Goal: Information Seeking & Learning: Learn about a topic

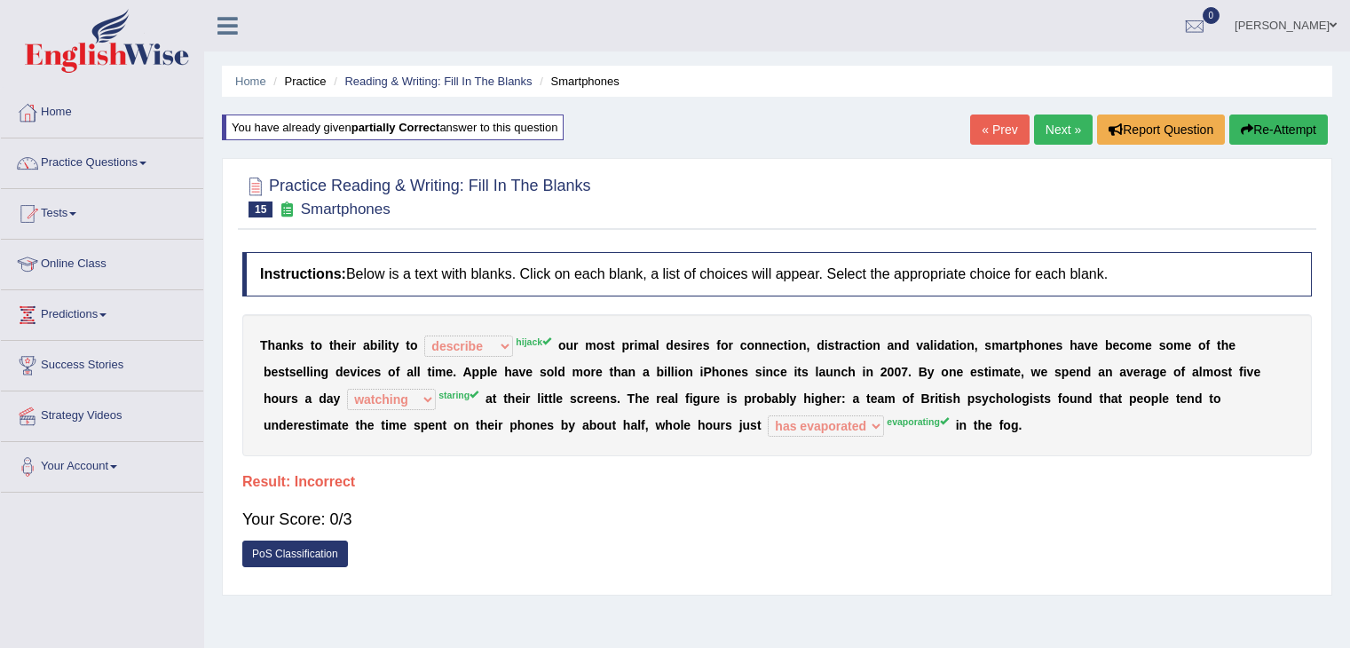
select select "describe"
select select "watching"
select select "has evaporated"
click at [91, 162] on link "Practice Questions" at bounding box center [102, 160] width 202 height 44
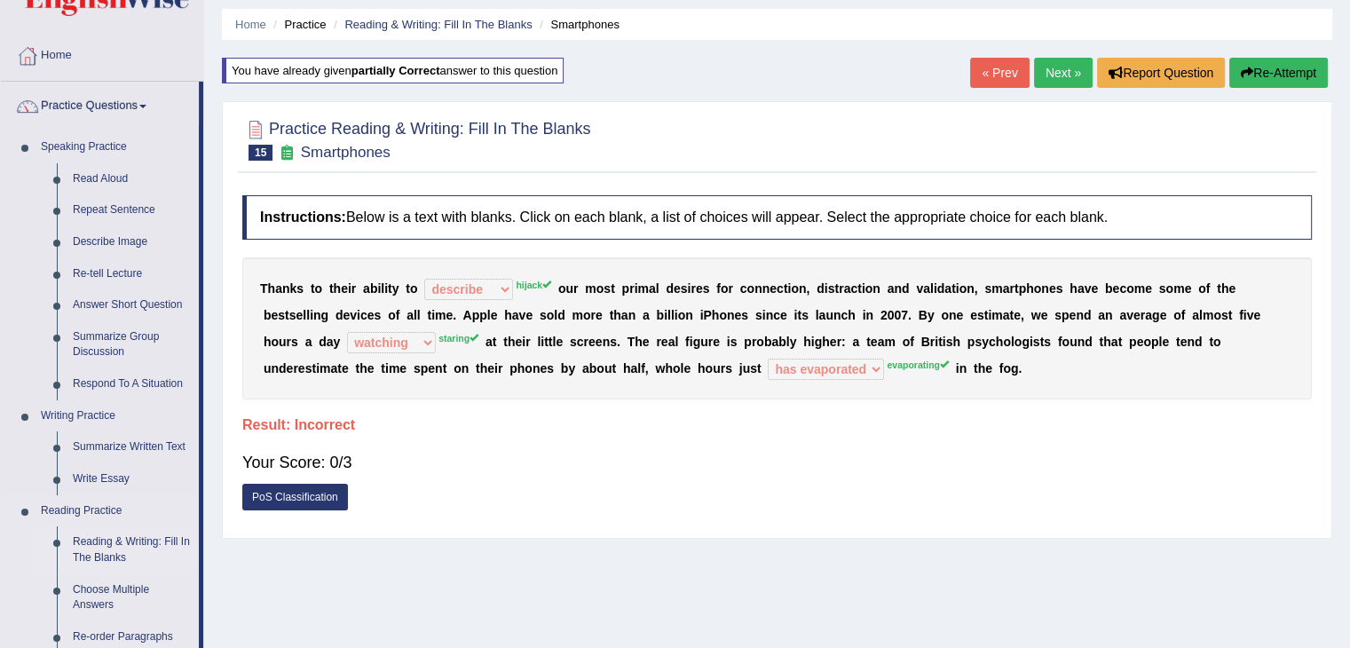
scroll to position [177, 0]
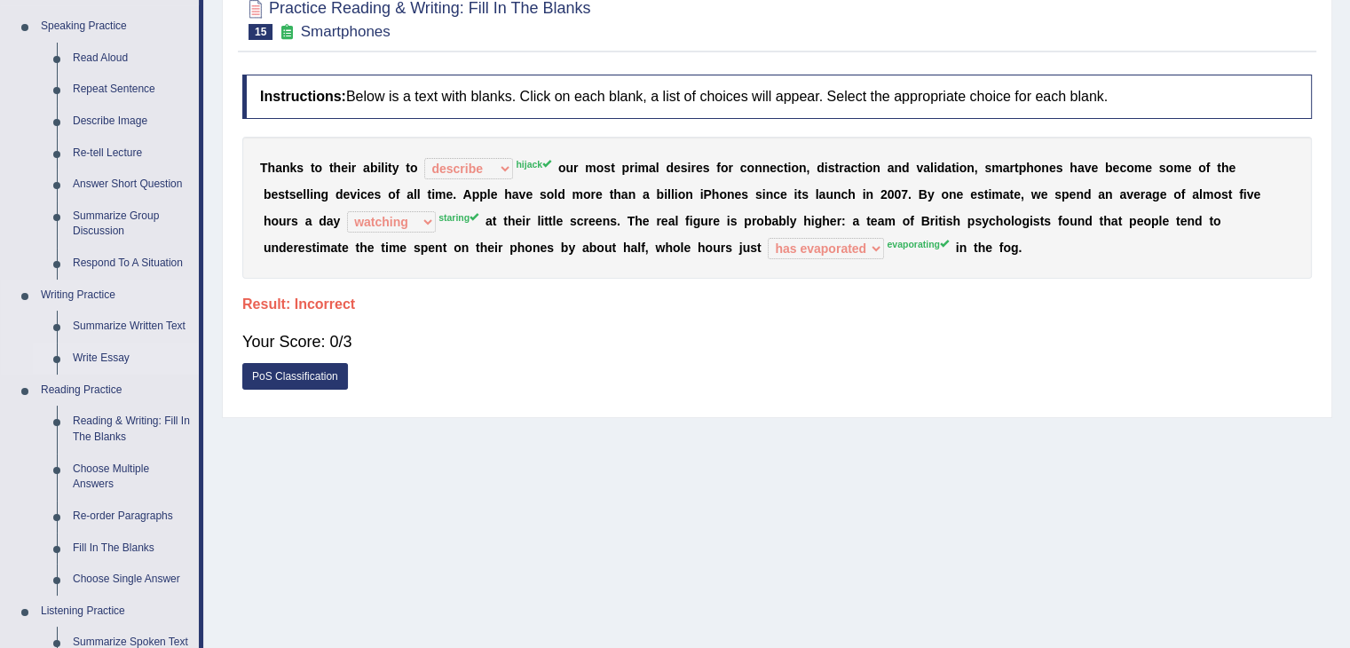
click at [102, 351] on link "Write Essay" at bounding box center [132, 359] width 134 height 32
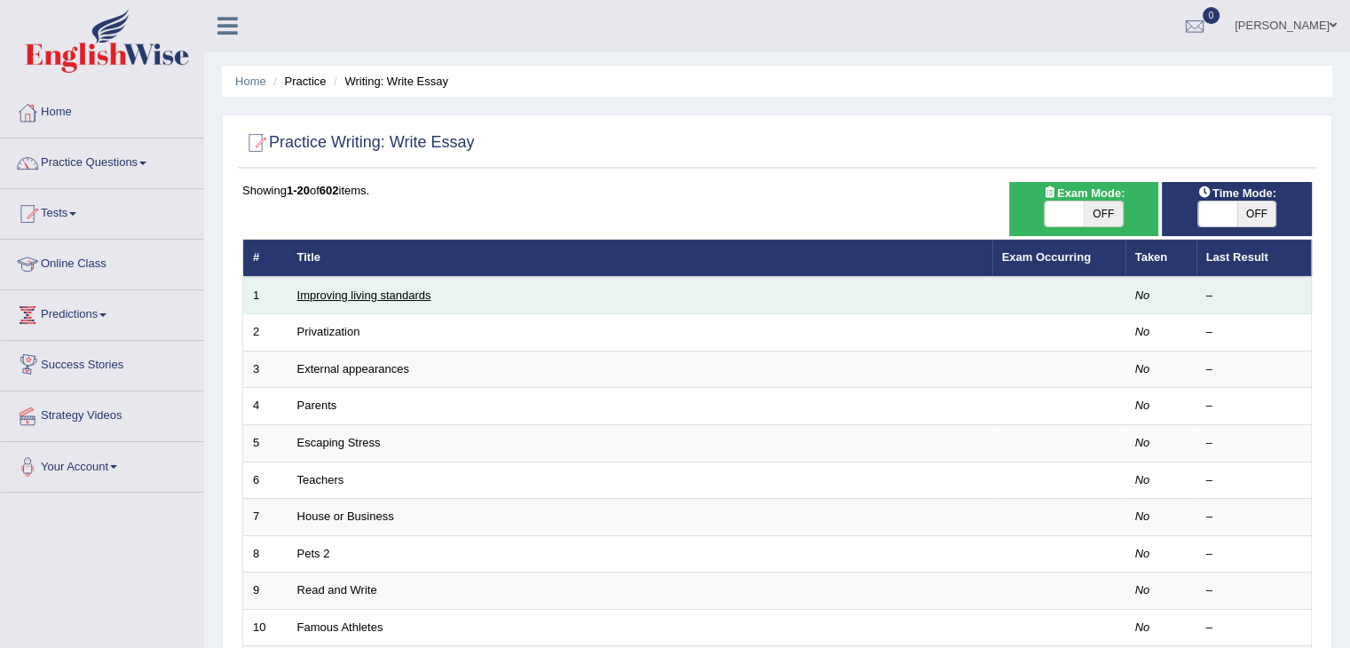
click at [367, 293] on link "Improving living standards" at bounding box center [364, 294] width 134 height 13
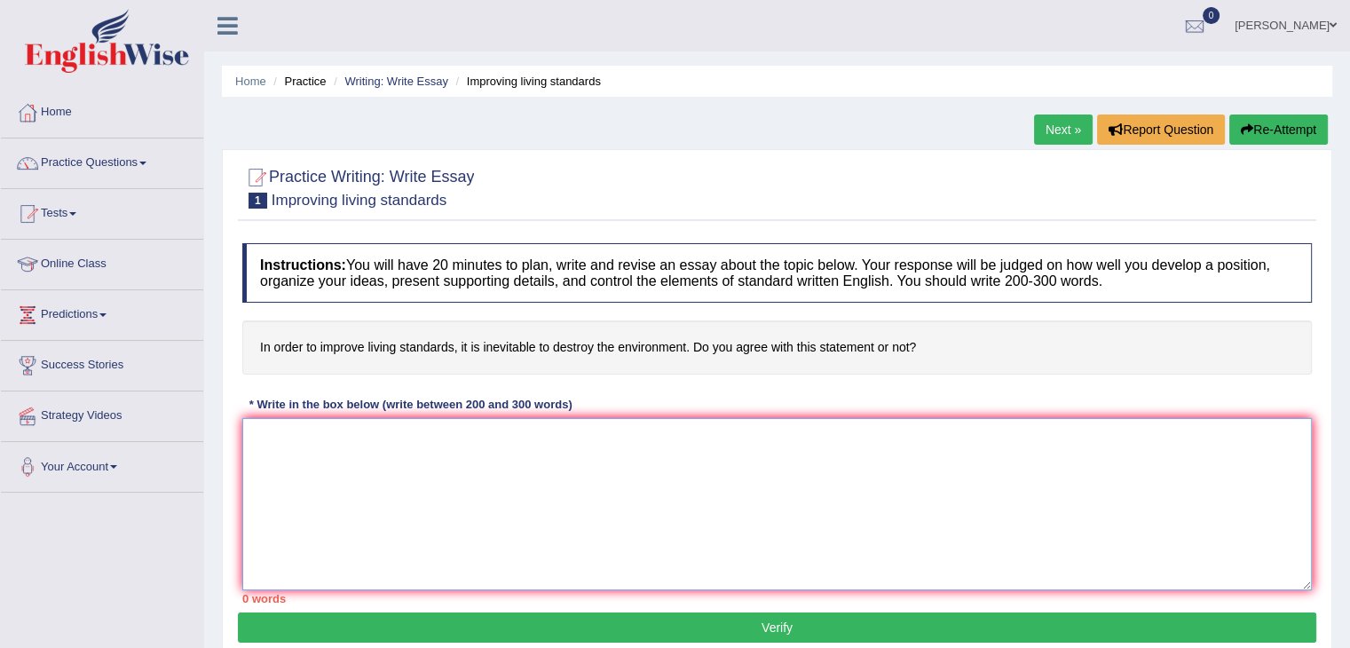
click at [319, 445] on textarea at bounding box center [776, 504] width 1069 height 172
type textarea "I"
type textarea "t"
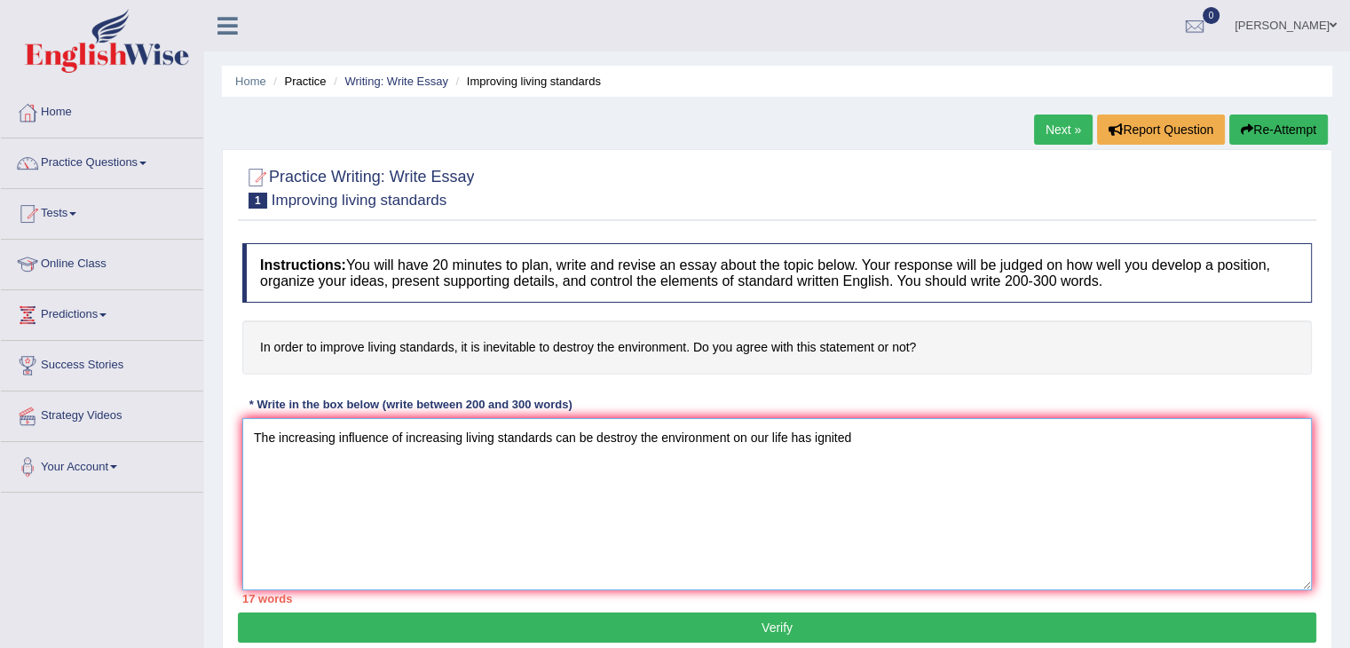
click at [785, 438] on textarea "The increasing influence of increasing living standards can be destroy the envi…" at bounding box center [776, 504] width 1069 height 172
click at [887, 428] on textarea "The increasing influence of increasing living standards can be destroy the envi…" at bounding box center [776, 504] width 1069 height 172
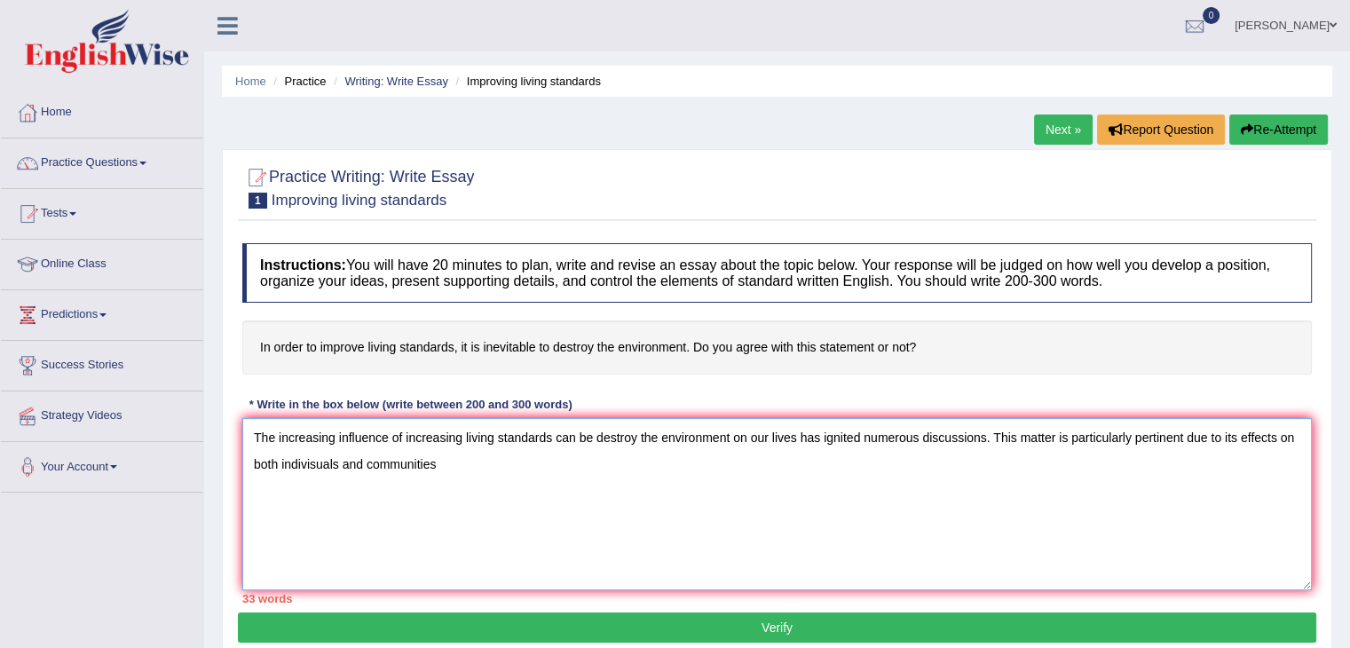
click at [490, 452] on textarea "The increasing influence of increasing living standards can be destroy the envi…" at bounding box center [776, 504] width 1069 height 172
click at [478, 469] on textarea "The increasing influence of increasing living standards can be destroy the envi…" at bounding box center [776, 504] width 1069 height 172
click at [511, 461] on textarea "The increasing influence of increasing living standards can be destroy the envi…" at bounding box center [776, 504] width 1069 height 172
click at [523, 466] on textarea "The increasing influence of increasing living standards can be destroy the envi…" at bounding box center [776, 504] width 1069 height 172
click at [639, 473] on textarea "The increasing influence of increasing living standards can be destroy the envi…" at bounding box center [776, 504] width 1069 height 172
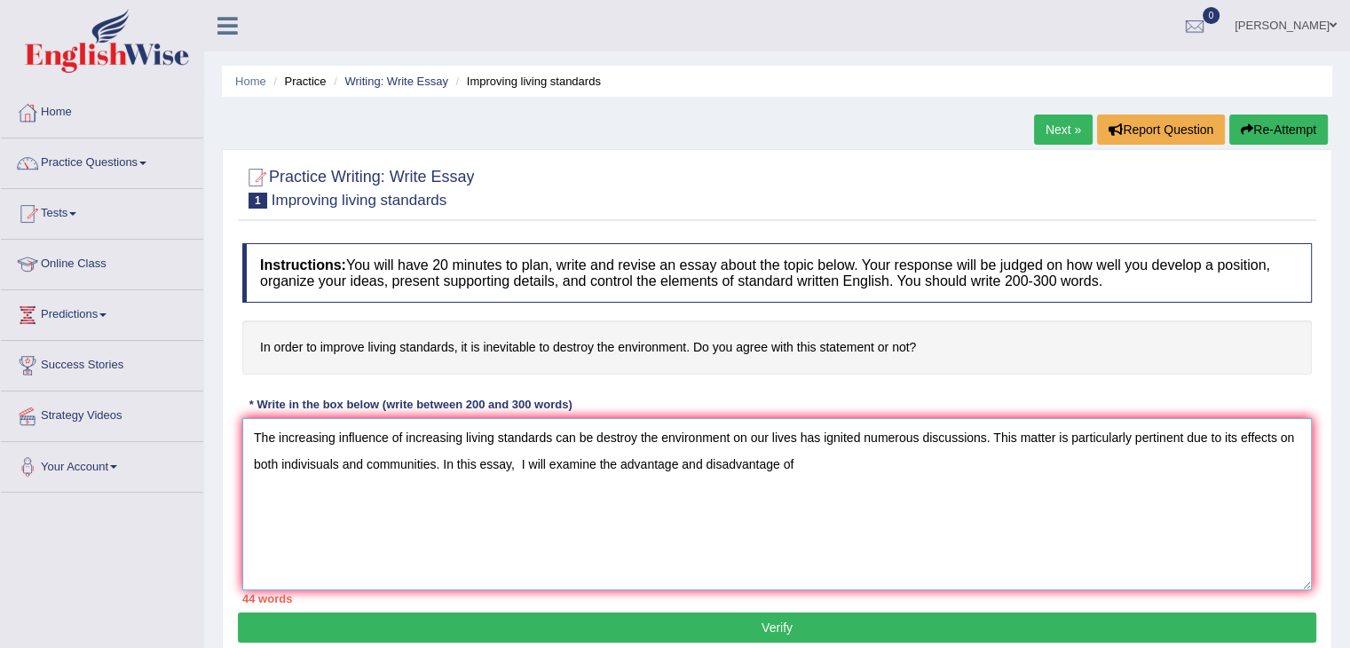
click at [680, 465] on textarea "The increasing influence of increasing living standards can be destroy the envi…" at bounding box center [776, 504] width 1069 height 172
drag, startPoint x: 681, startPoint y: 460, endPoint x: 692, endPoint y: 468, distance: 14.0
click at [680, 460] on textarea "The increasing influence of increasing living standards can be destroy the envi…" at bounding box center [776, 504] width 1069 height 172
click at [682, 466] on textarea "The increasing influence of increasing living standards can be destroy the envi…" at bounding box center [776, 504] width 1069 height 172
click at [677, 459] on textarea "The increasing influence of increasing living standards can be destroy the envi…" at bounding box center [776, 504] width 1069 height 172
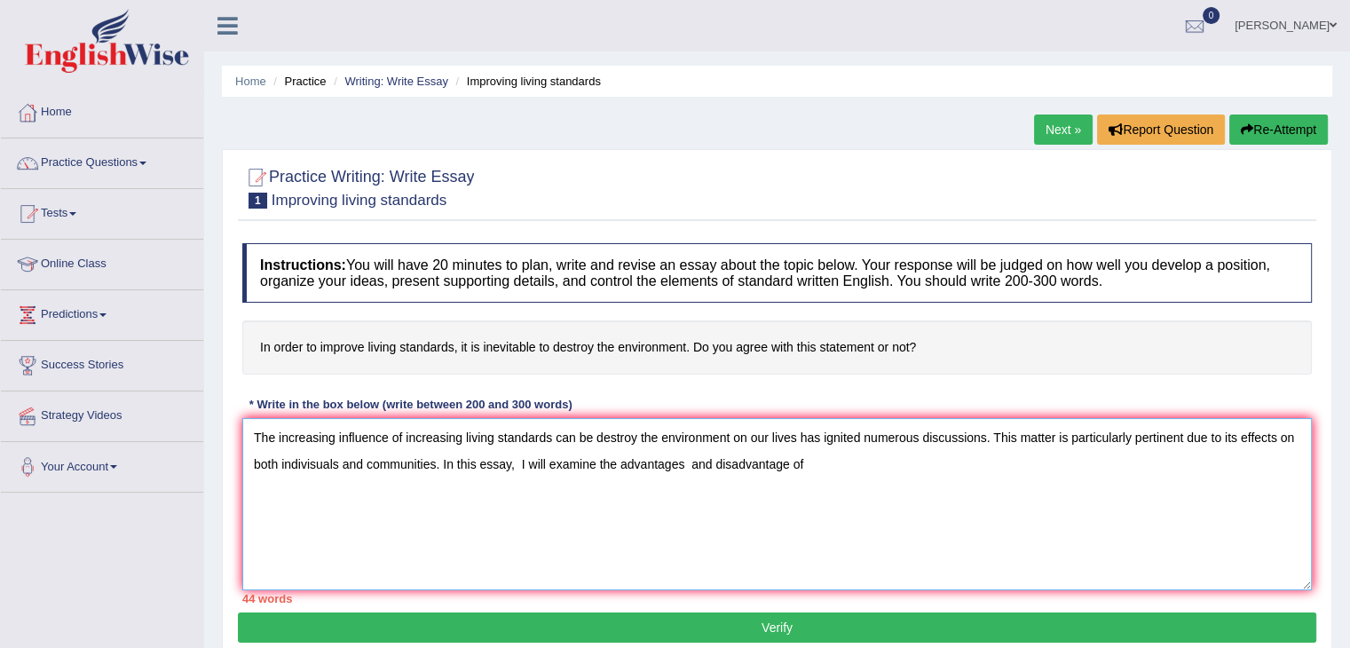
drag, startPoint x: 789, startPoint y: 463, endPoint x: 816, endPoint y: 475, distance: 29.8
click at [790, 463] on textarea "The increasing influence of increasing living standards can be destroy the envi…" at bounding box center [776, 504] width 1069 height 172
click at [837, 459] on textarea "The increasing influence of increasing living standards can be destroy the envi…" at bounding box center [776, 504] width 1069 height 172
drag, startPoint x: 410, startPoint y: 434, endPoint x: 459, endPoint y: 430, distance: 48.9
click at [459, 430] on textarea "The increasing influence of increasing living standards can be destroy the envi…" at bounding box center [776, 504] width 1069 height 172
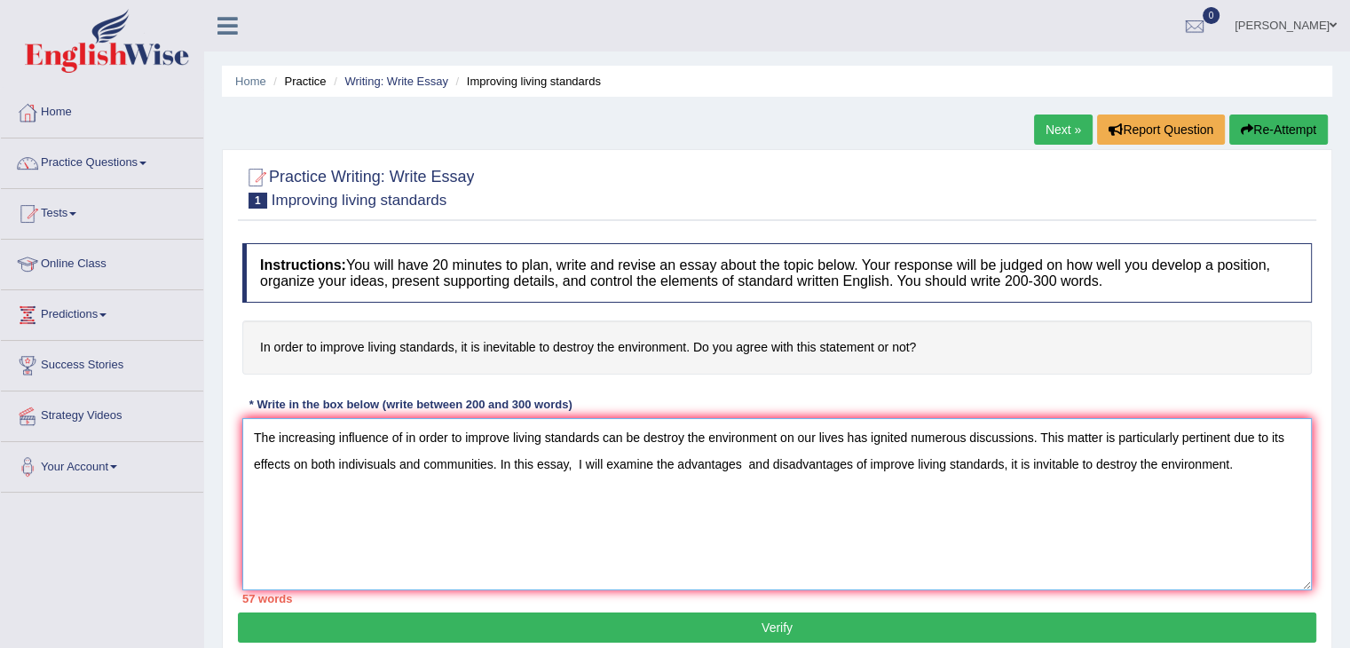
click at [1236, 464] on textarea "The increasing influence of in order to improve living standards can be destroy…" at bounding box center [776, 504] width 1069 height 172
click at [434, 516] on textarea "The increasing influence of in order to improve living standards can be destroy…" at bounding box center [776, 504] width 1069 height 172
click at [469, 510] on textarea "The increasing influence of in order to improve living standards can be destroy…" at bounding box center [776, 504] width 1069 height 172
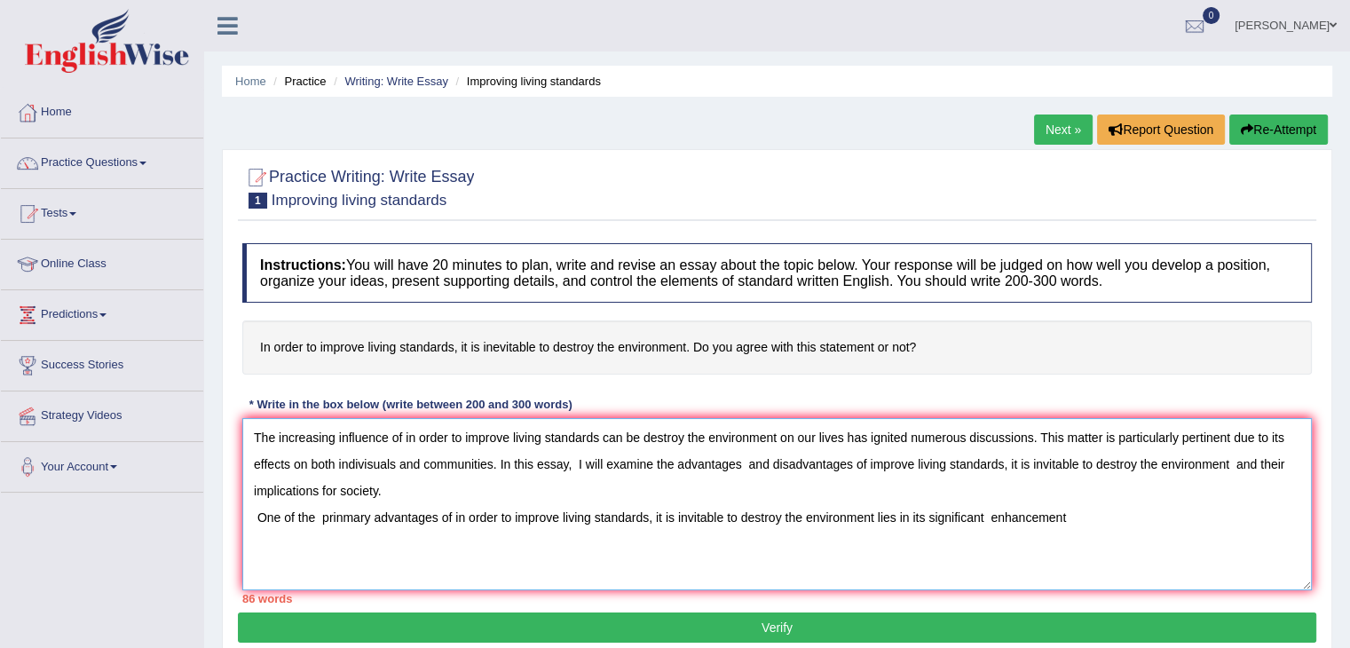
click at [994, 516] on textarea "The increasing influence of in order to improve living standards can be destroy…" at bounding box center [776, 504] width 1069 height 172
drag, startPoint x: 994, startPoint y: 516, endPoint x: 1008, endPoint y: 523, distance: 15.5
click at [995, 517] on textarea "The increasing influence of in order to improve living standards can be destroy…" at bounding box center [776, 504] width 1069 height 172
drag, startPoint x: 990, startPoint y: 516, endPoint x: 1014, endPoint y: 524, distance: 25.6
click at [992, 517] on textarea "The increasing influence of in order to improve living standards can be destroy…" at bounding box center [776, 504] width 1069 height 172
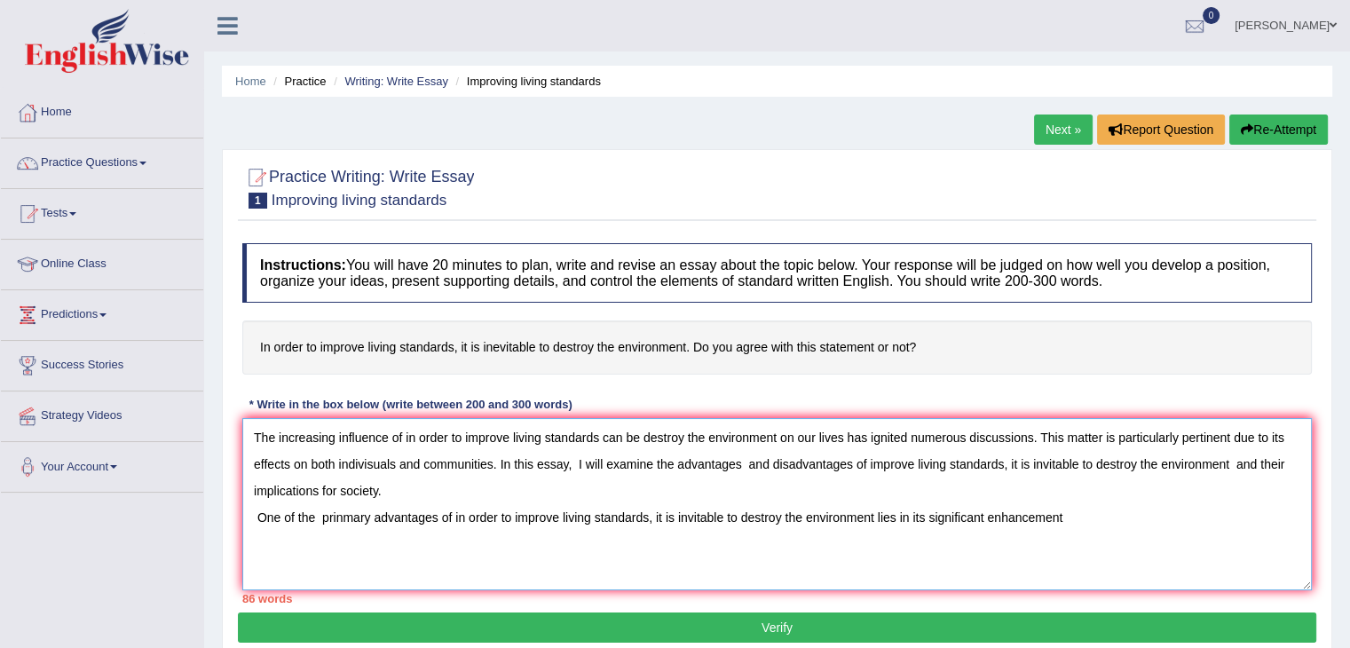
click at [1072, 512] on textarea "The increasing influence of in order to improve living standards can be destroy…" at bounding box center [776, 504] width 1069 height 172
click at [300, 542] on textarea "The increasing influence of in order to improve living standards can be destroy…" at bounding box center [776, 504] width 1069 height 172
click at [411, 559] on textarea "The increasing influence of in order to improve living standards can be destroy…" at bounding box center [776, 504] width 1069 height 172
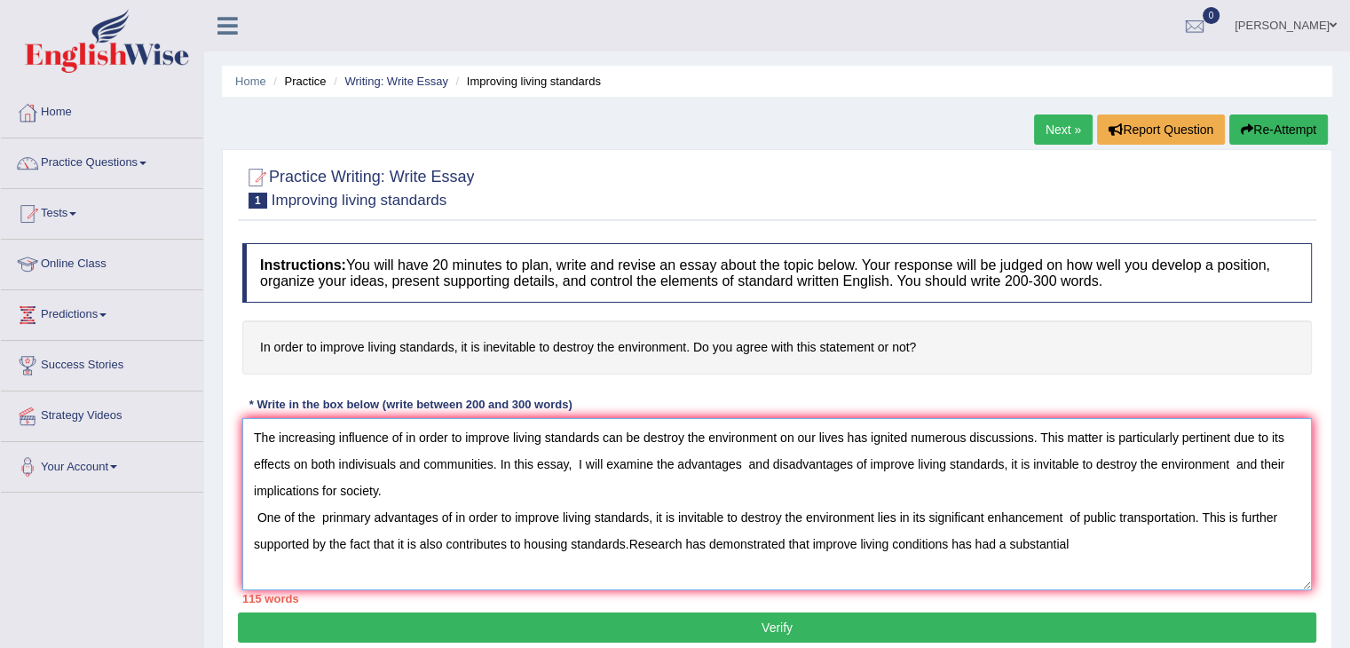
click at [948, 540] on textarea "The increasing influence of in order to improve living standards can be destroy…" at bounding box center [776, 504] width 1069 height 172
click at [1079, 547] on textarea "The increasing influence of in order to improve living standards can be destroy…" at bounding box center [776, 504] width 1069 height 172
click at [1129, 544] on textarea "The increasing influence of in order to improve living standards can be destroy…" at bounding box center [776, 504] width 1069 height 172
click at [1125, 541] on textarea "The increasing influence of in order to improve living standards can be destroy…" at bounding box center [776, 504] width 1069 height 172
click at [1137, 540] on textarea "The increasing influence of in order to improve living standards can be destroy…" at bounding box center [776, 504] width 1069 height 172
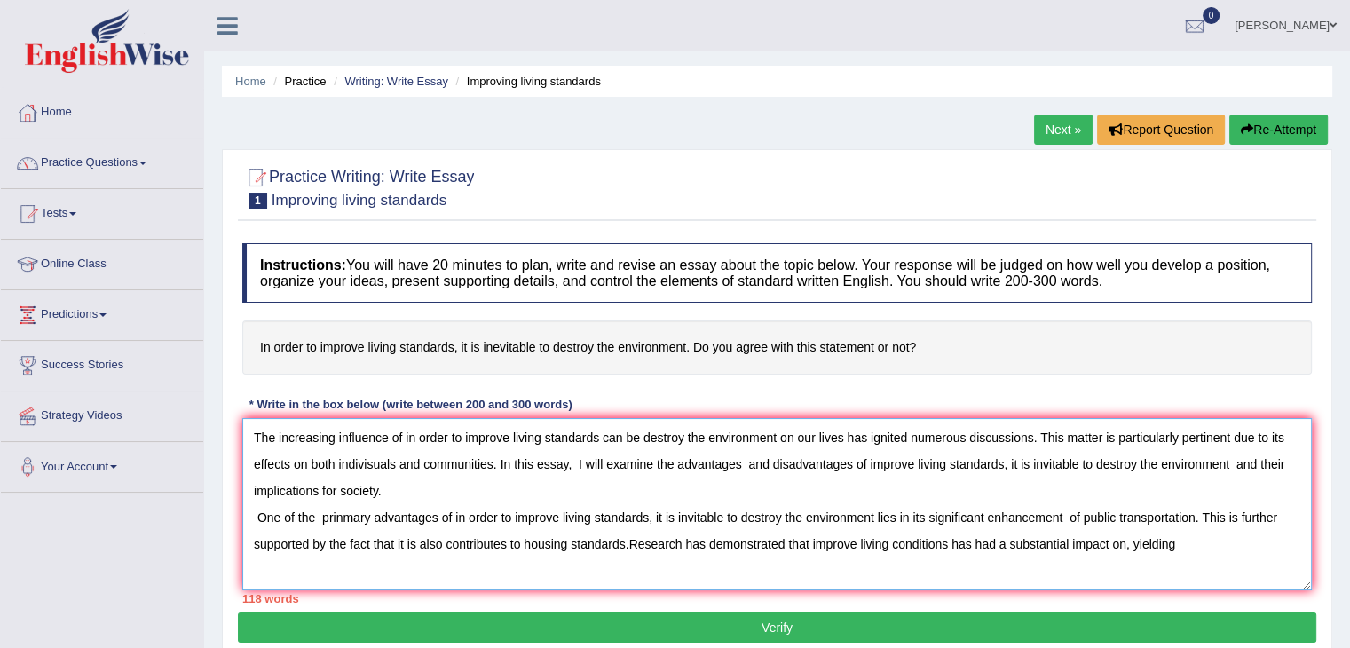
click at [1226, 548] on textarea "The increasing influence of in order to improve living standards can be destroy…" at bounding box center [776, 504] width 1069 height 172
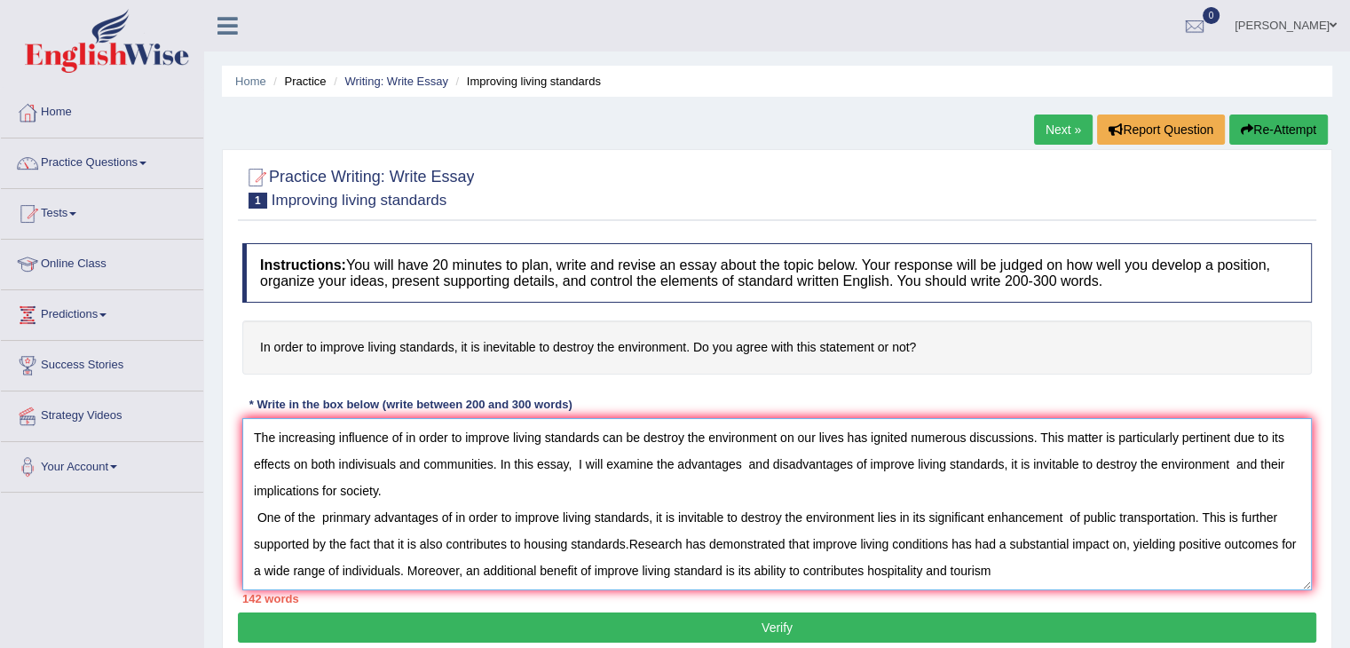
click at [871, 571] on textarea "The increasing influence of in order to improve living standards can be destroy…" at bounding box center [776, 504] width 1069 height 172
click at [868, 570] on textarea "The increasing influence of in order to improve living standards can be destroy…" at bounding box center [776, 504] width 1069 height 172
click at [1011, 560] on textarea "The increasing influence of in order to improve living standards can be destroy…" at bounding box center [776, 504] width 1069 height 172
click at [991, 570] on textarea "The increasing influence of in order to improve living standards can be destroy…" at bounding box center [776, 504] width 1069 height 172
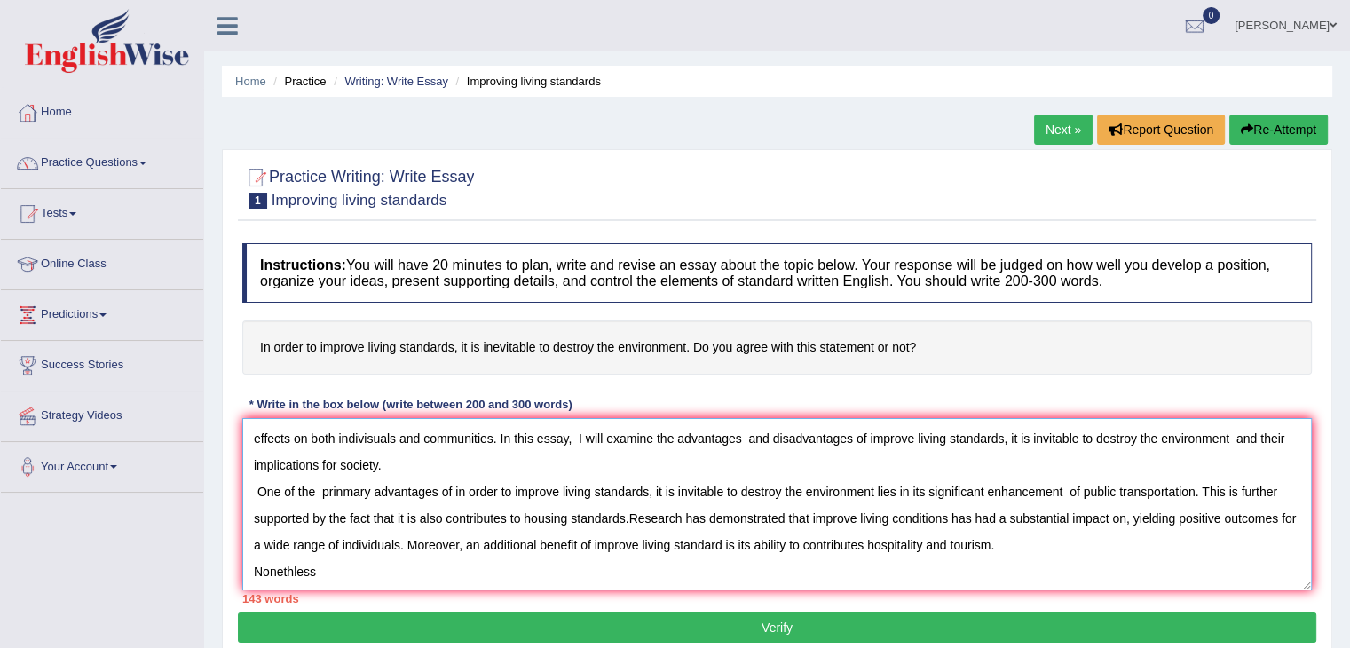
click at [295, 569] on textarea "The increasing influence of in order to improve living standards can be destroy…" at bounding box center [776, 504] width 1069 height 172
click at [360, 560] on textarea "The increasing influence of in order to improve living standards can be destroy…" at bounding box center [776, 504] width 1069 height 172
click at [324, 570] on textarea "The increasing influence of in order to improve living standards can be destroy…" at bounding box center [776, 504] width 1069 height 172
click at [319, 568] on textarea "The increasing influence of in order to improve living standards can be destroy…" at bounding box center [776, 504] width 1069 height 172
click at [323, 568] on textarea "The increasing influence of in order to improve living standards can be destroy…" at bounding box center [776, 504] width 1069 height 172
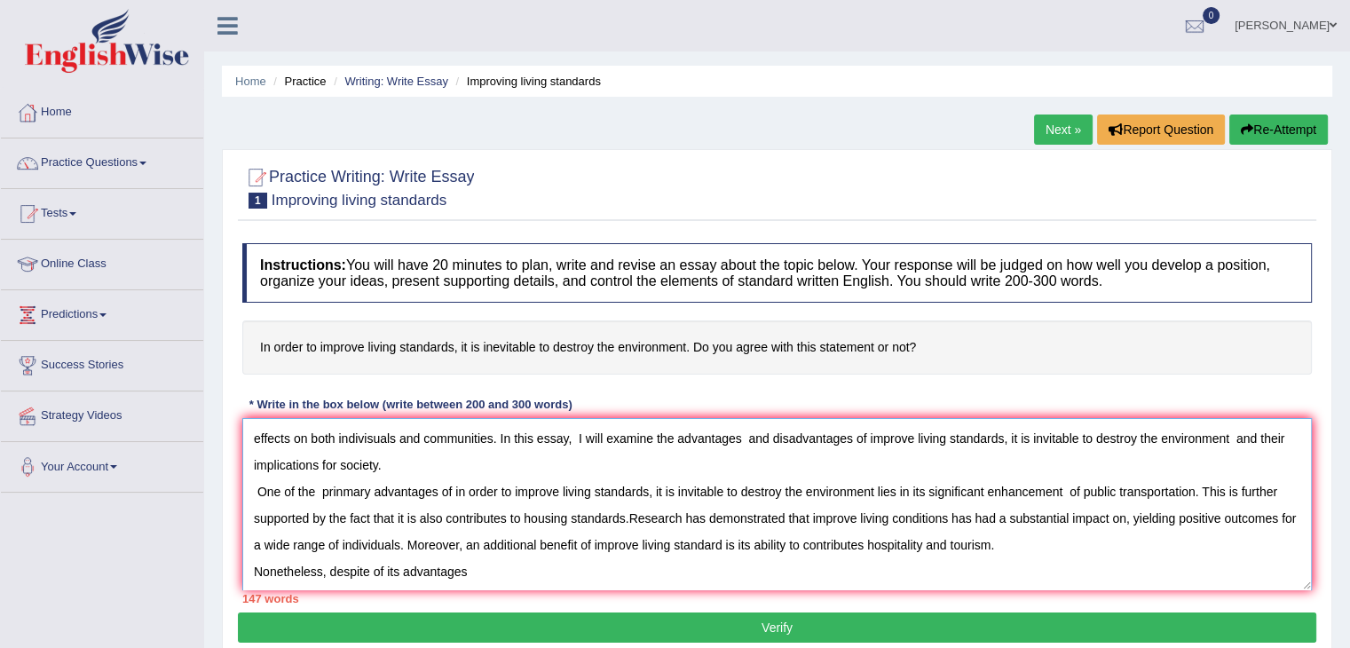
click at [469, 575] on textarea "The increasing influence of in order to improve living standards can be destroy…" at bounding box center [776, 504] width 1069 height 172
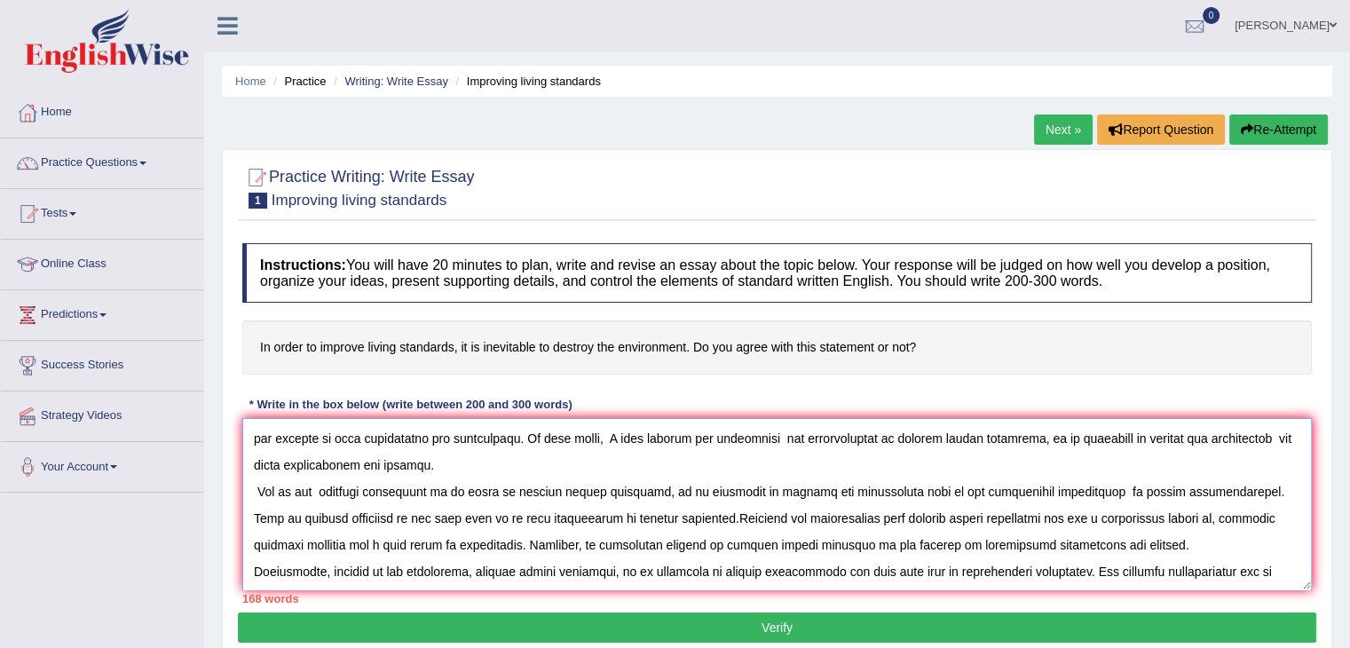
click at [1137, 565] on textarea at bounding box center [776, 504] width 1069 height 172
drag, startPoint x: 1147, startPoint y: 570, endPoint x: 1175, endPoint y: 584, distance: 31.8
click at [1149, 572] on textarea at bounding box center [776, 504] width 1069 height 172
click at [1150, 565] on textarea at bounding box center [776, 504] width 1069 height 172
click at [1143, 565] on textarea at bounding box center [776, 504] width 1069 height 172
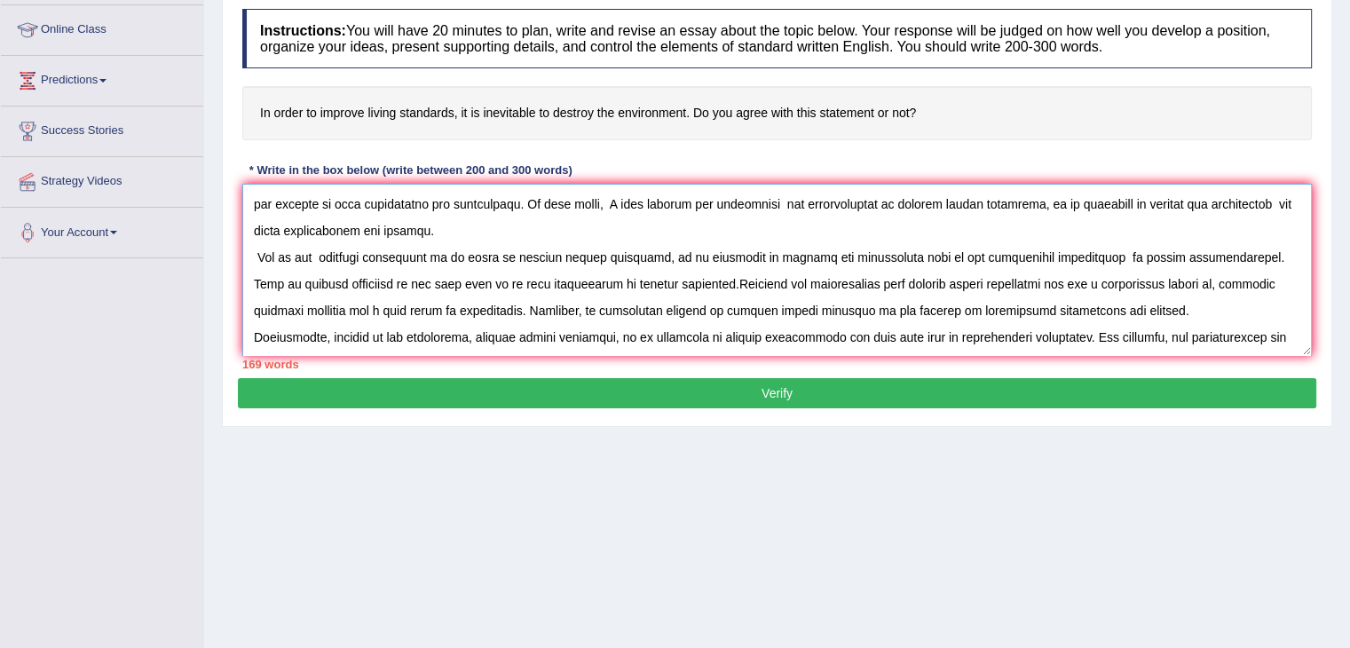
scroll to position [266, 0]
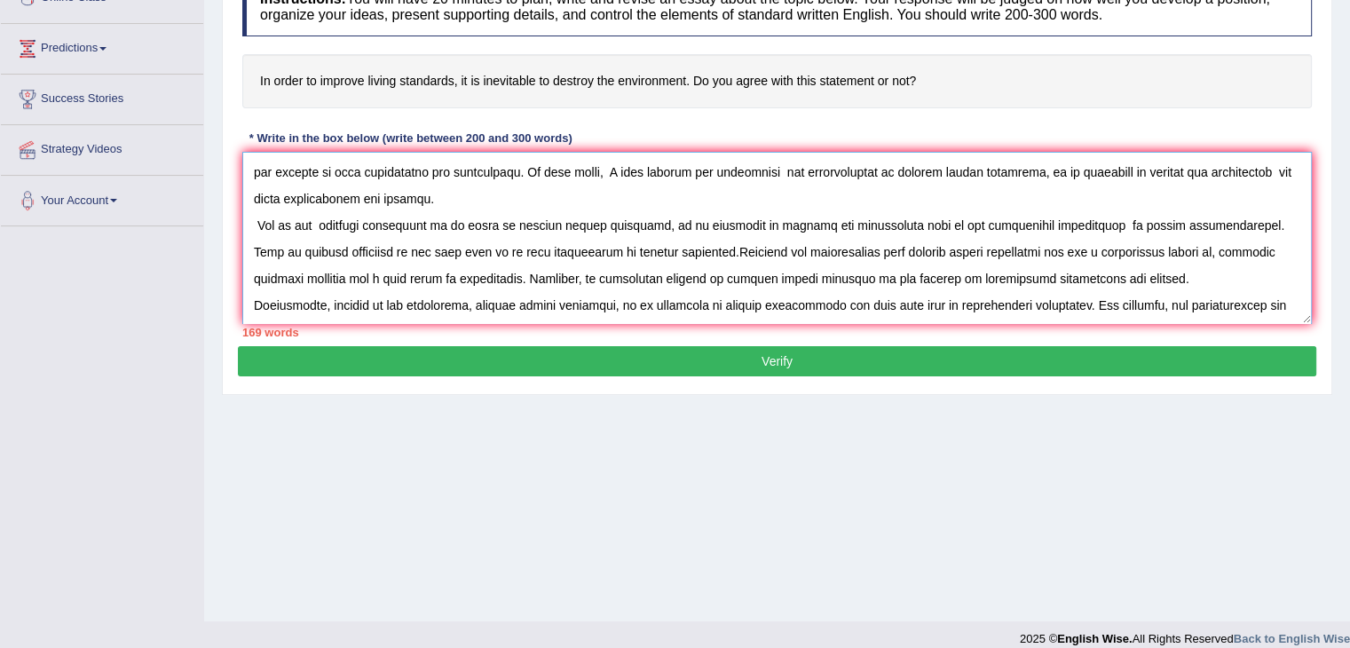
click at [1278, 301] on textarea at bounding box center [776, 238] width 1069 height 172
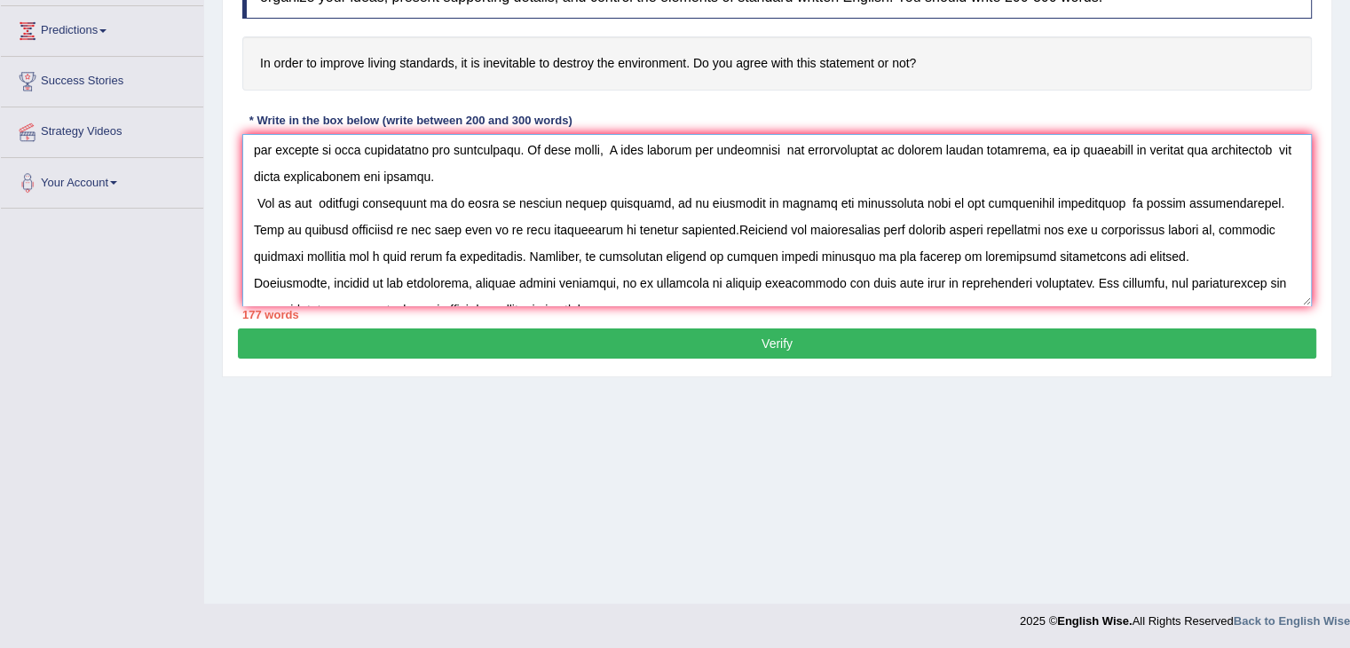
scroll to position [53, 0]
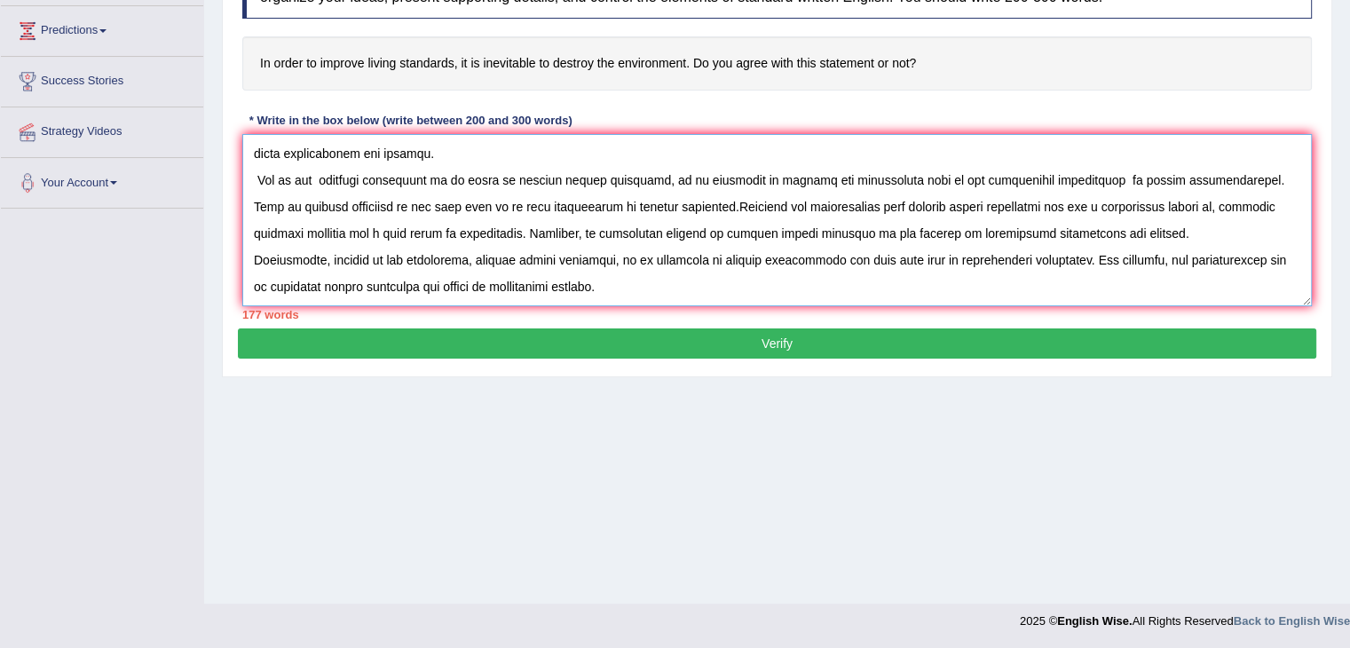
drag, startPoint x: 399, startPoint y: 284, endPoint x: 618, endPoint y: 290, distance: 218.4
click at [618, 290] on textarea at bounding box center [776, 220] width 1069 height 172
drag, startPoint x: 797, startPoint y: 288, endPoint x: 873, endPoint y: 296, distance: 76.7
click at [873, 296] on textarea at bounding box center [776, 220] width 1069 height 172
click at [1255, 271] on textarea at bounding box center [776, 220] width 1069 height 172
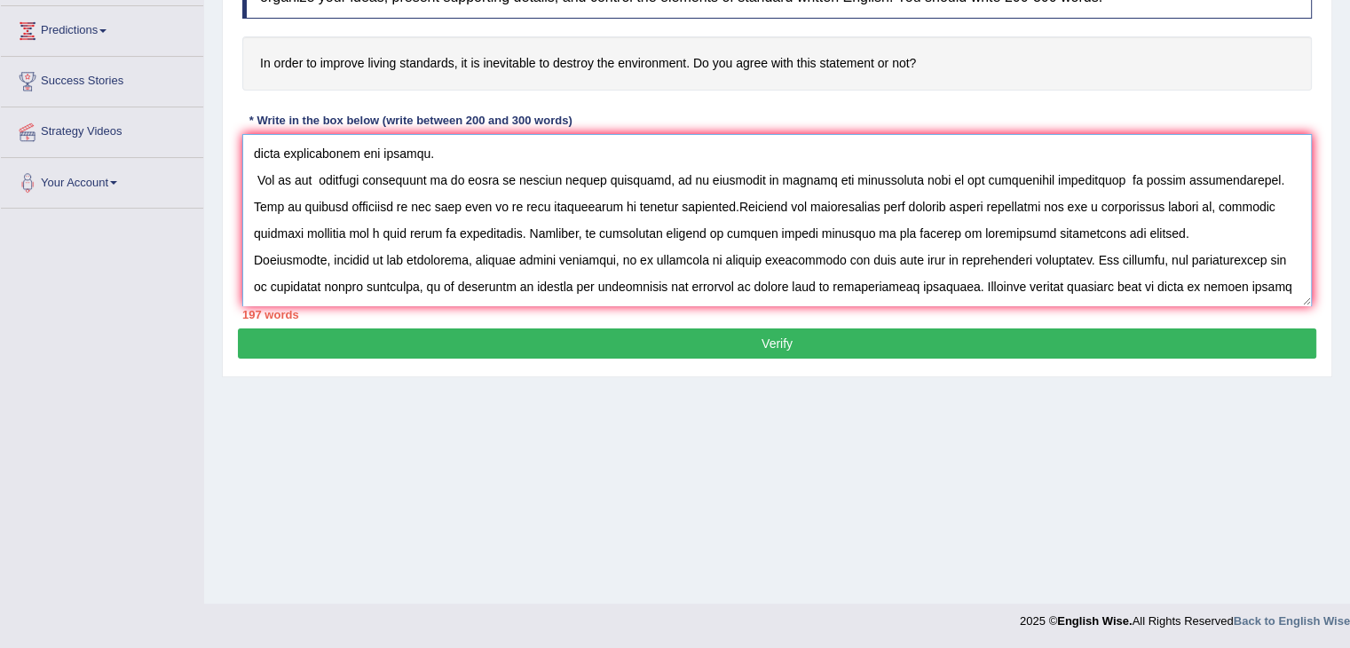
scroll to position [67, 0]
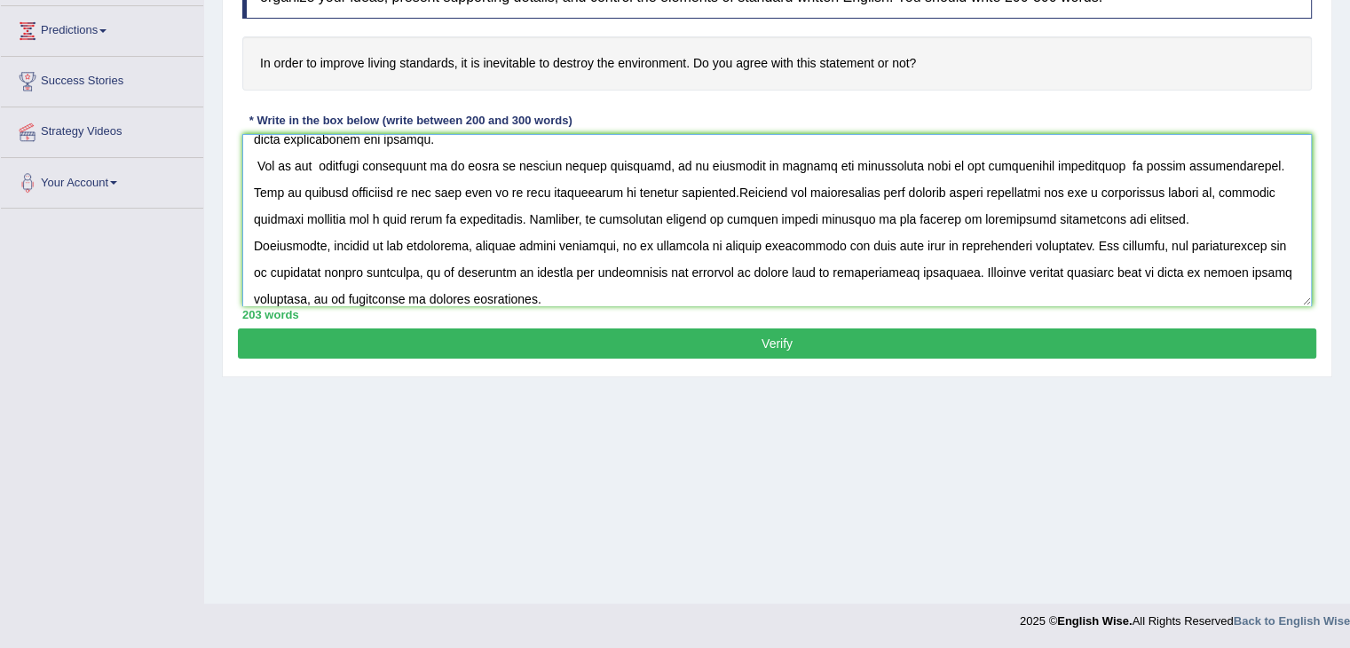
click at [1022, 207] on textarea at bounding box center [776, 220] width 1069 height 172
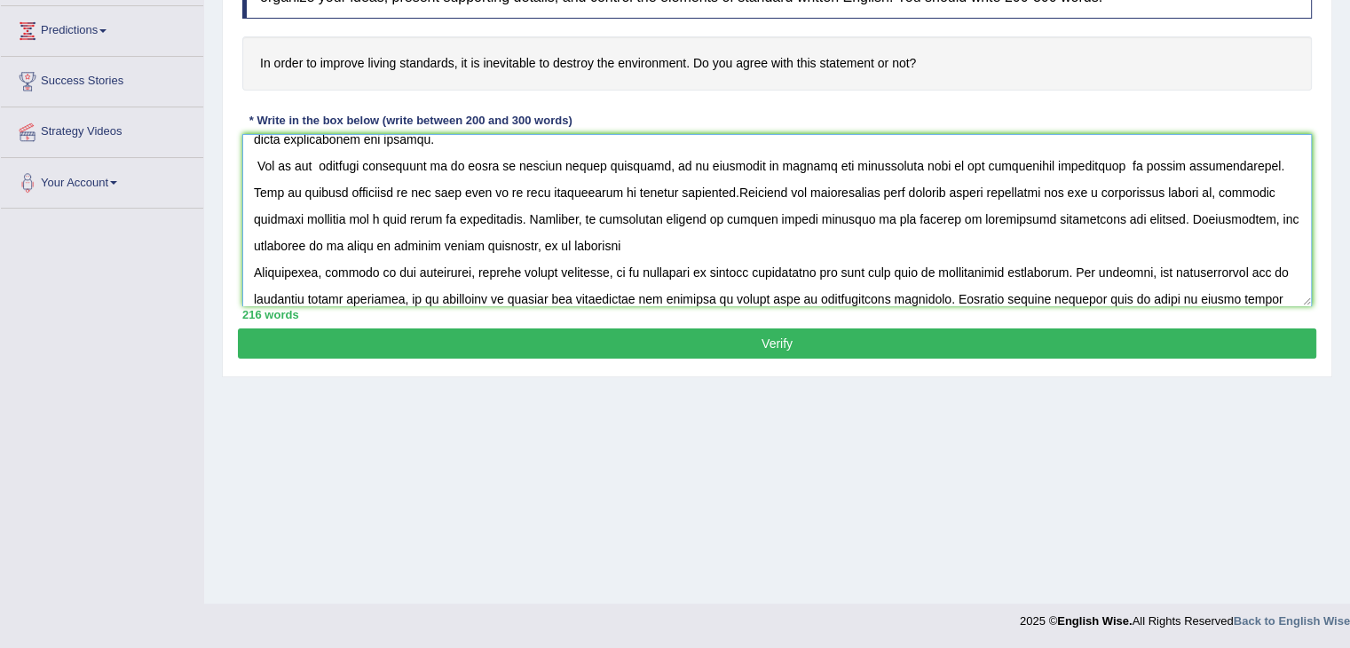
click at [426, 240] on textarea at bounding box center [776, 220] width 1069 height 172
click at [485, 231] on textarea at bounding box center [776, 220] width 1069 height 172
click at [650, 264] on textarea at bounding box center [776, 220] width 1069 height 172
drag, startPoint x: 643, startPoint y: 265, endPoint x: 648, endPoint y: 274, distance: 10.3
click at [644, 268] on textarea at bounding box center [776, 220] width 1069 height 172
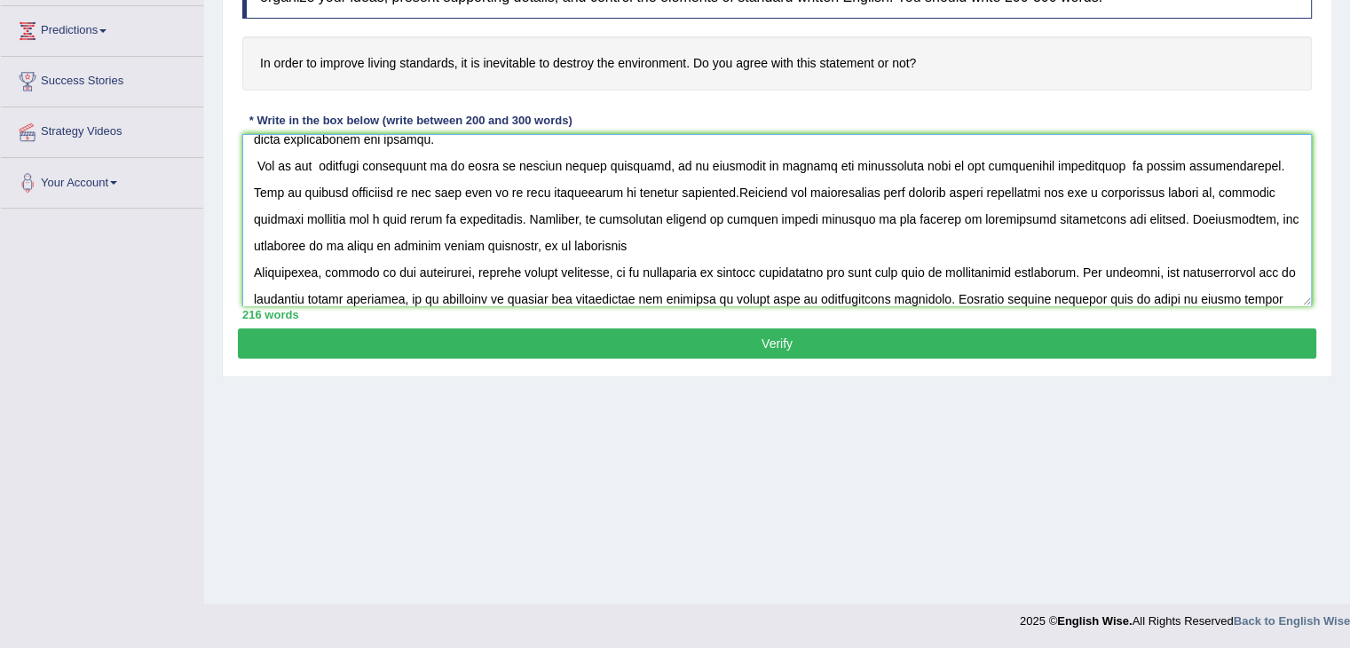
click at [486, 232] on textarea at bounding box center [776, 220] width 1069 height 172
click at [486, 240] on textarea at bounding box center [776, 220] width 1069 height 172
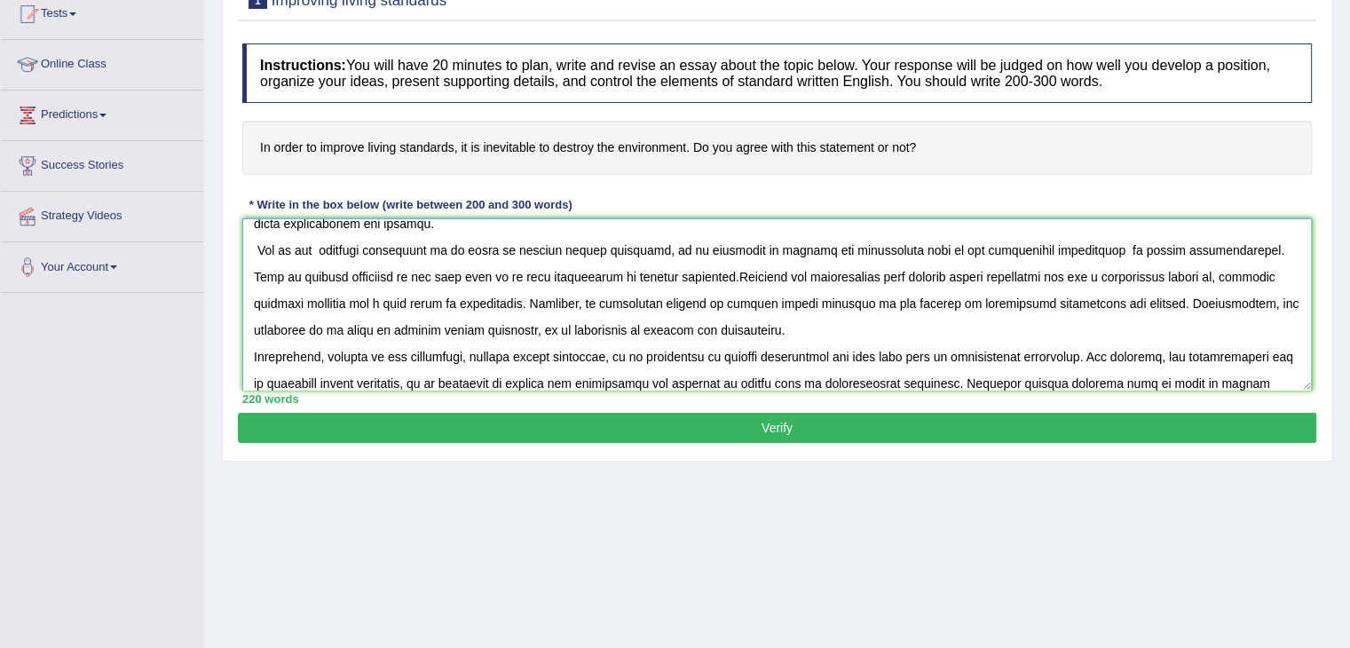
scroll to position [195, 0]
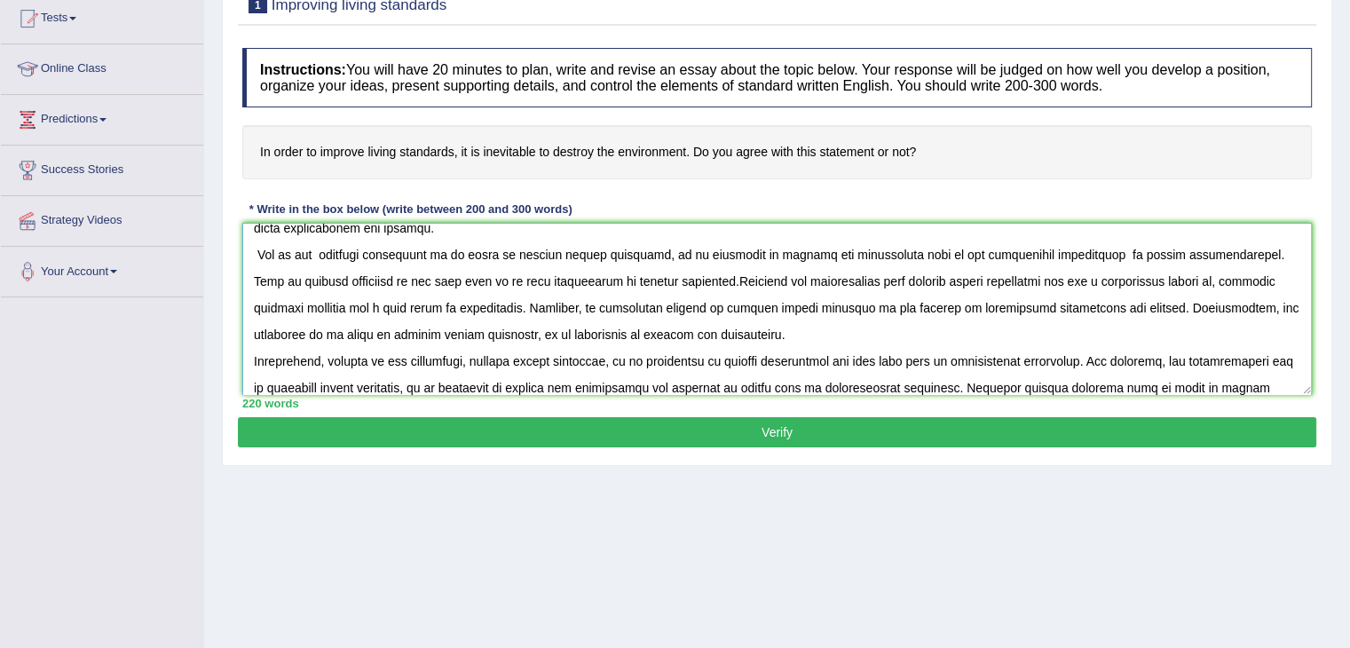
click at [643, 331] on textarea at bounding box center [776, 309] width 1069 height 172
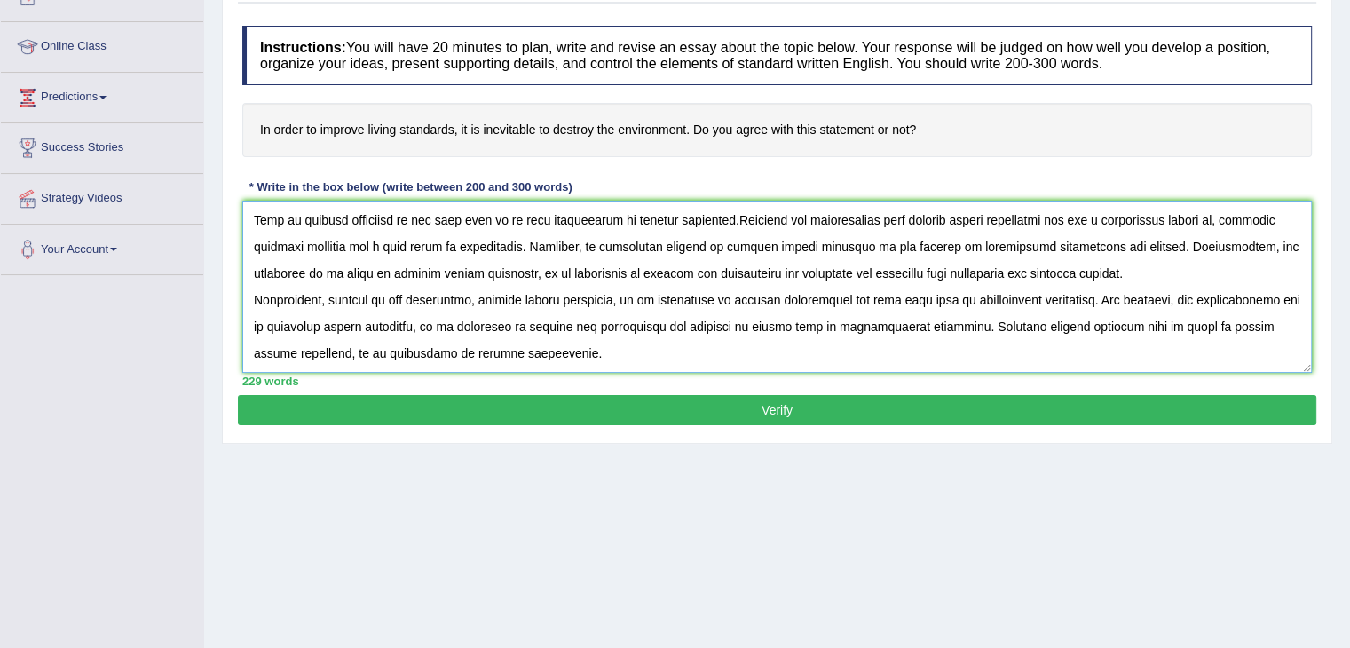
scroll to position [284, 0]
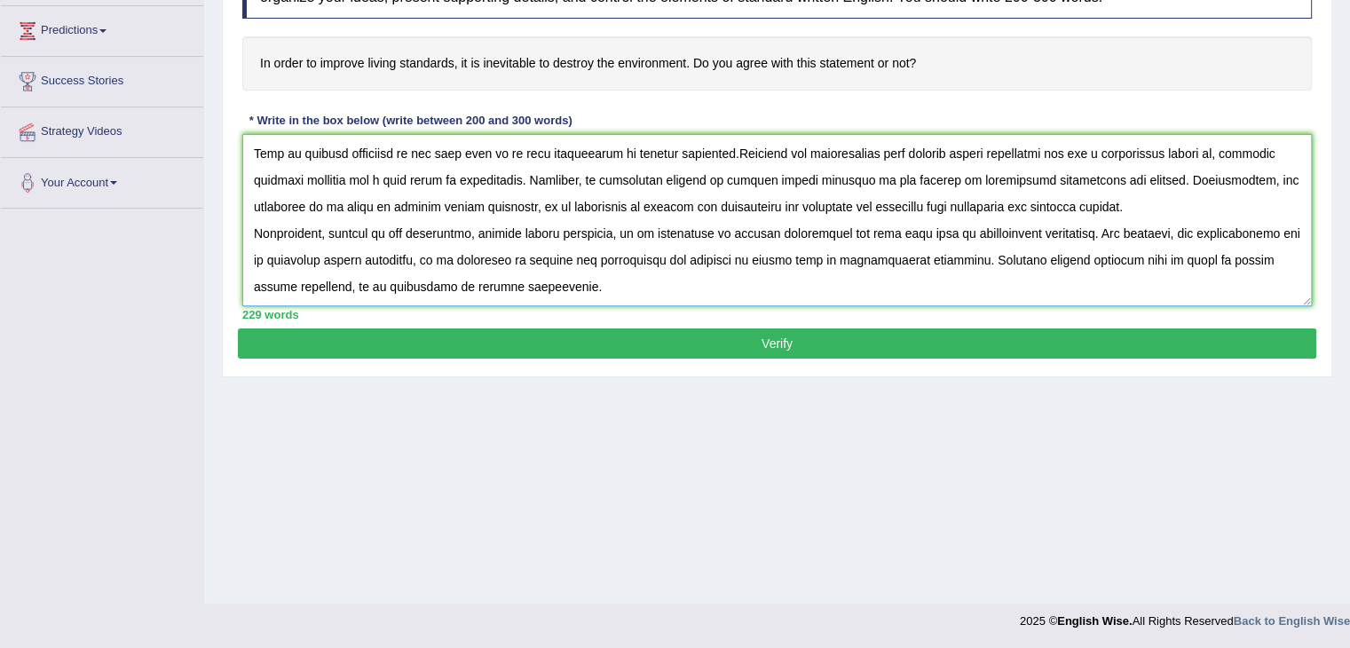
click at [532, 285] on textarea at bounding box center [776, 220] width 1069 height 172
drag, startPoint x: 544, startPoint y: 281, endPoint x: 564, endPoint y: 296, distance: 24.7
click at [547, 281] on textarea at bounding box center [776, 220] width 1069 height 172
click at [619, 292] on textarea at bounding box center [776, 220] width 1069 height 172
click at [628, 283] on textarea at bounding box center [776, 220] width 1069 height 172
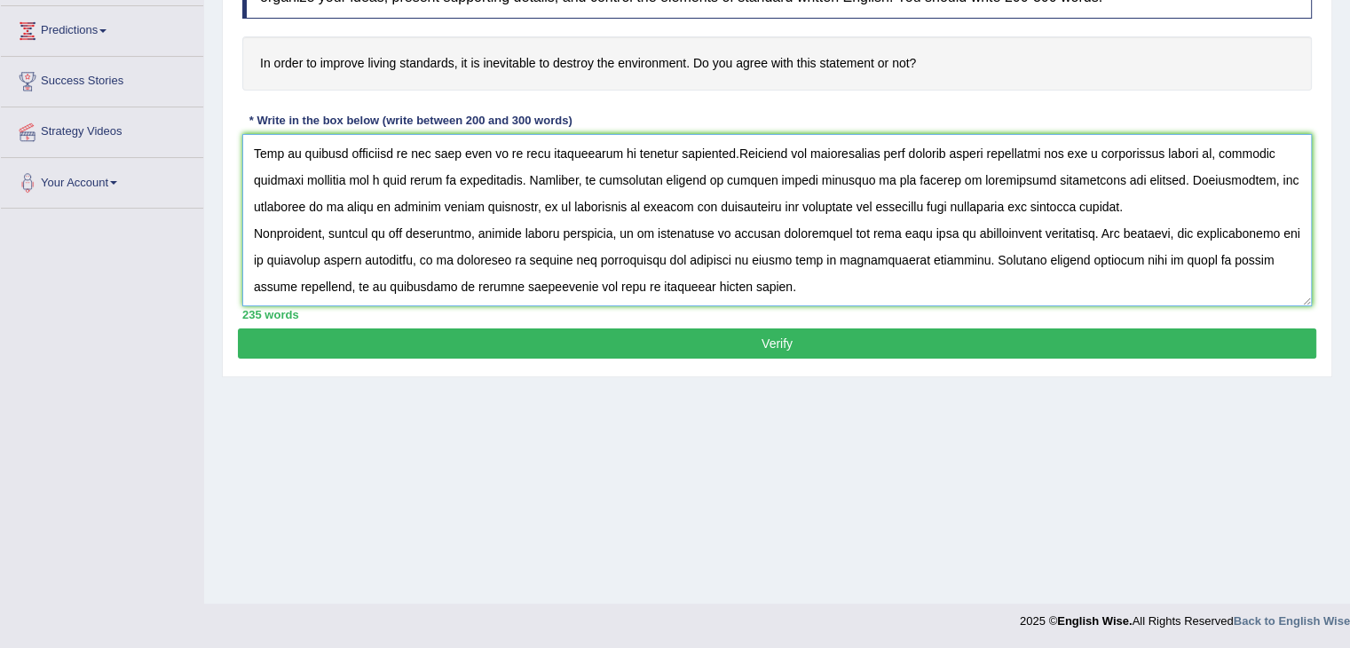
click at [725, 284] on textarea at bounding box center [776, 220] width 1069 height 172
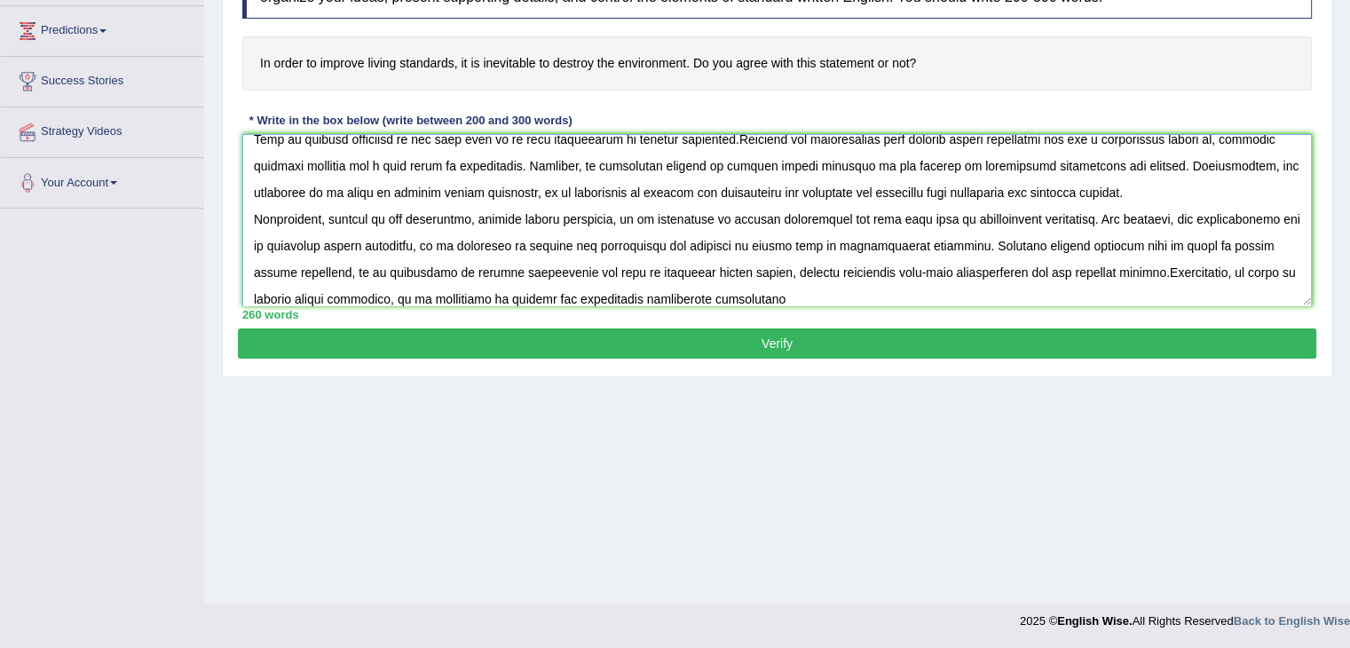
click at [1083, 274] on textarea at bounding box center [776, 220] width 1069 height 172
click at [598, 298] on textarea at bounding box center [776, 220] width 1069 height 172
click at [726, 294] on textarea at bounding box center [776, 220] width 1069 height 172
click at [879, 294] on textarea at bounding box center [776, 220] width 1069 height 172
click at [875, 296] on textarea at bounding box center [776, 220] width 1069 height 172
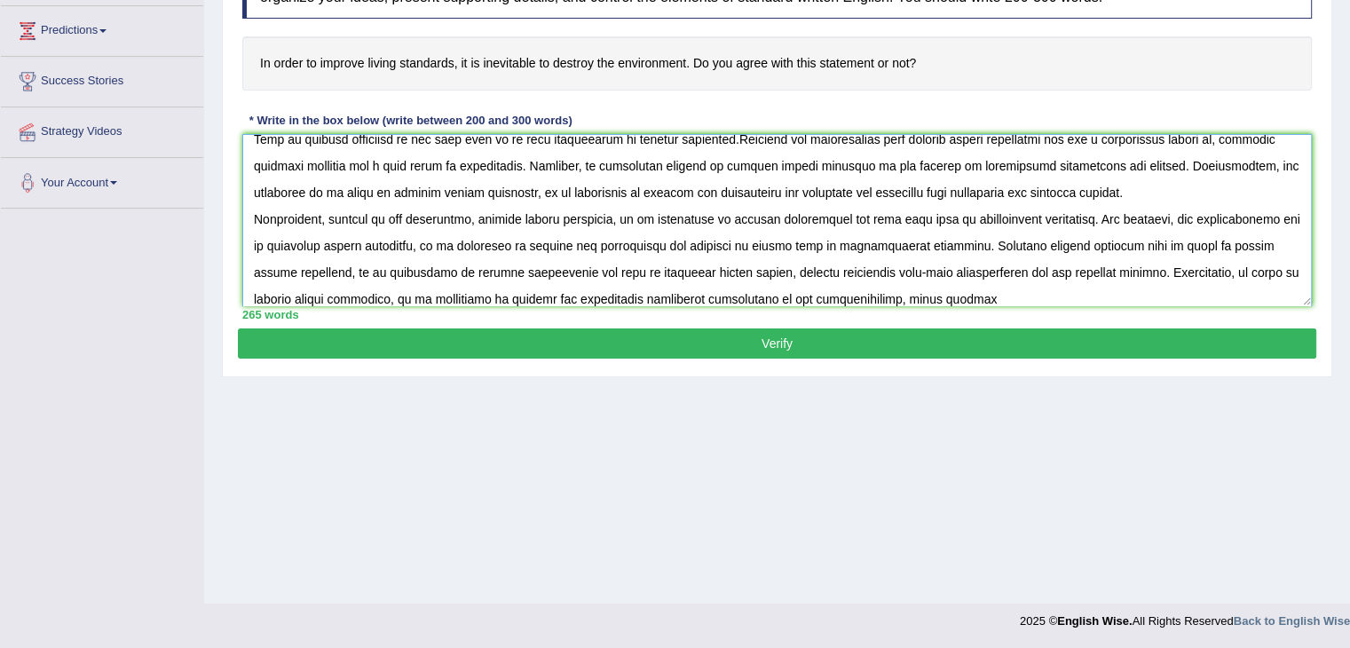
click at [879, 294] on textarea at bounding box center [776, 220] width 1069 height 172
click at [873, 295] on textarea at bounding box center [776, 220] width 1069 height 172
click at [915, 288] on textarea at bounding box center [776, 220] width 1069 height 172
type textarea "The increasing influence of in order to improve living standards can be destroy…"
click at [820, 342] on button "Verify" at bounding box center [777, 343] width 1078 height 30
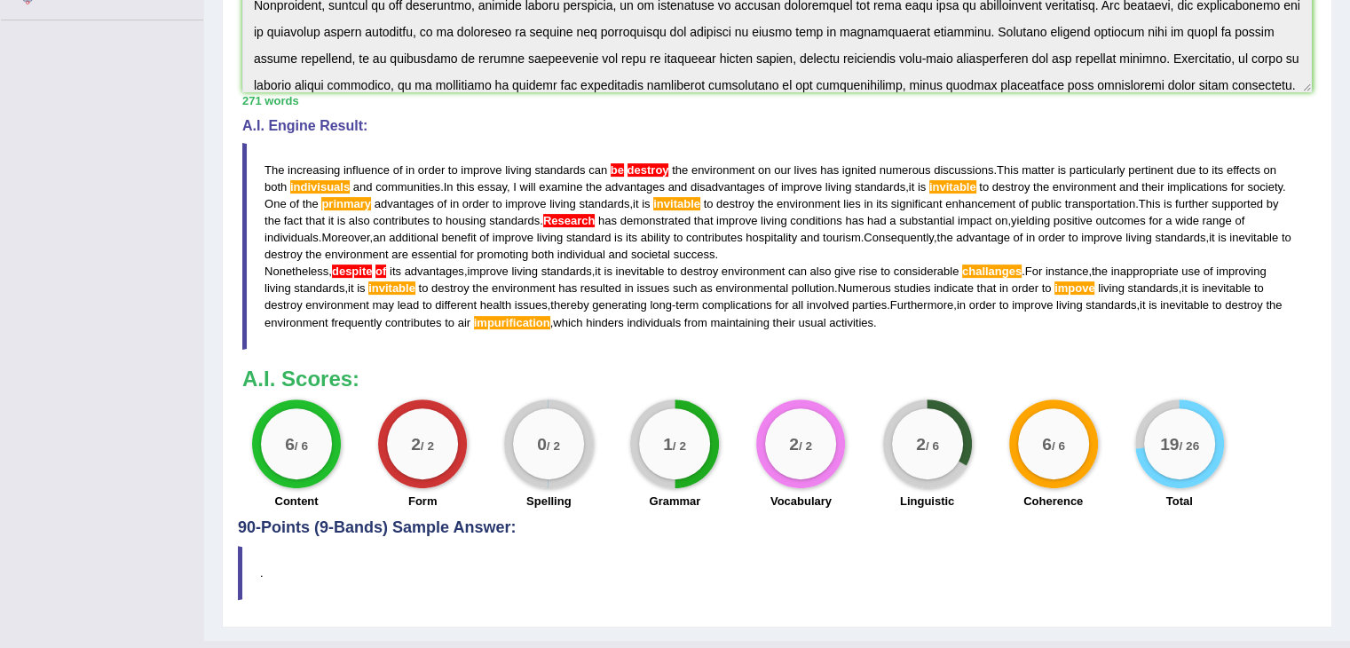
scroll to position [508, 0]
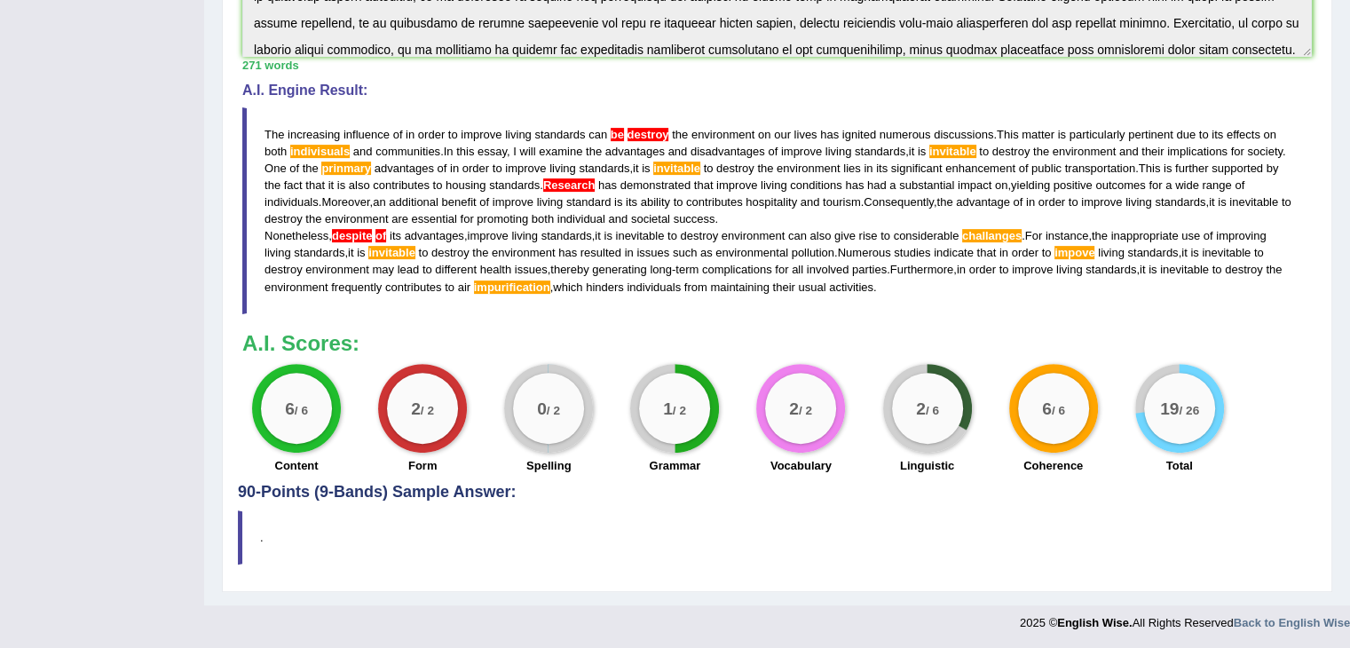
click at [789, 499] on h4 "90-Points (9-Bands) Sample Answer:" at bounding box center [777, 111] width 1078 height 779
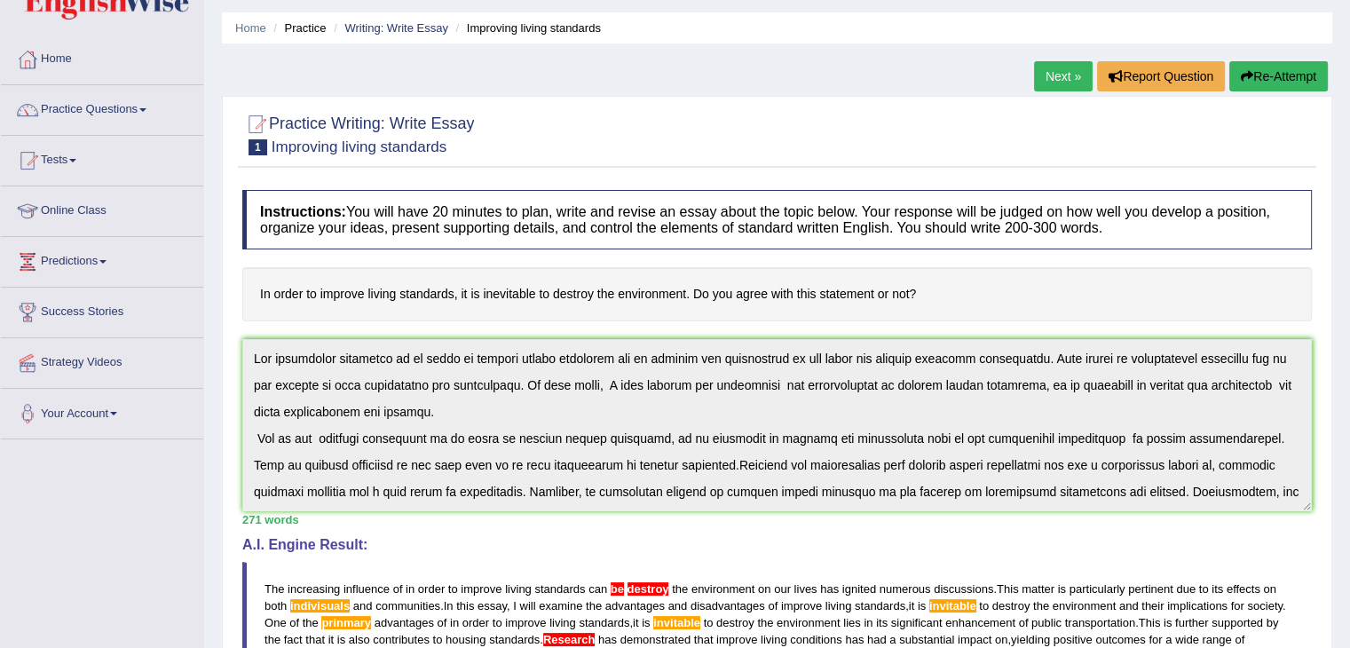
scroll to position [0, 0]
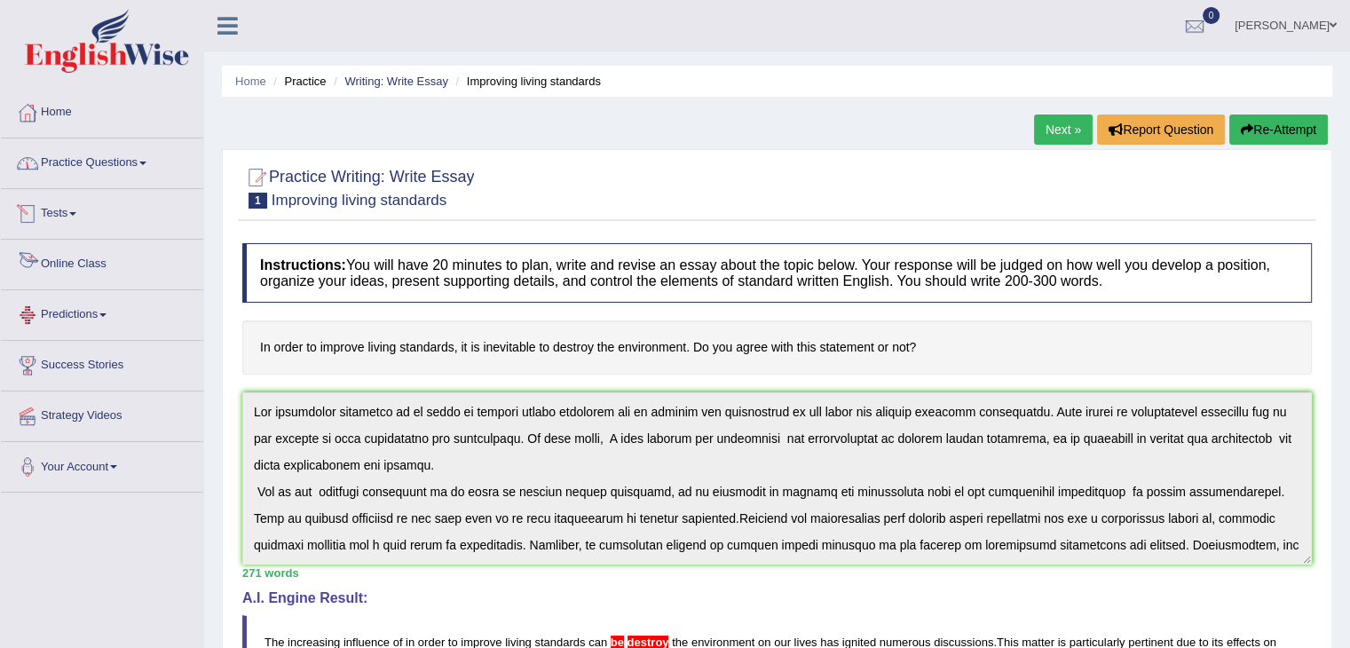
click at [100, 260] on link "Online Class" at bounding box center [102, 262] width 202 height 44
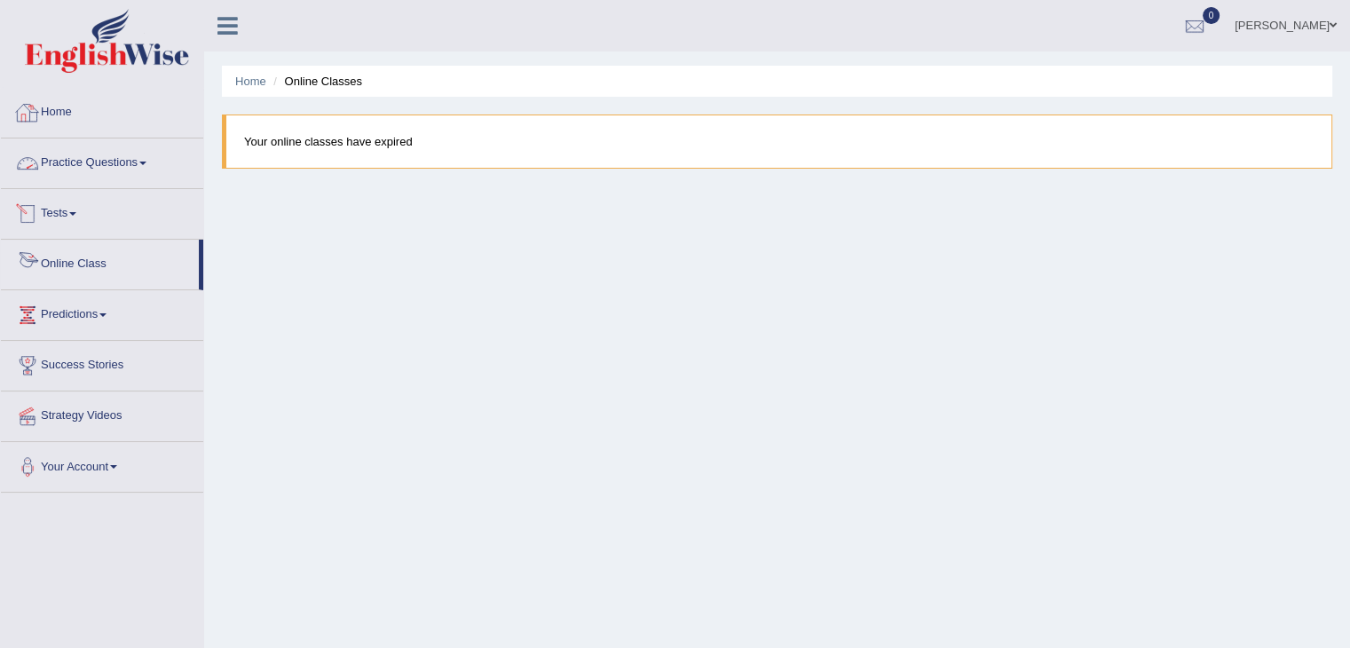
click at [60, 264] on link "Online Class" at bounding box center [100, 262] width 198 height 44
click at [83, 264] on link "Online Class" at bounding box center [100, 262] width 198 height 44
click at [824, 335] on div "Home Online Classes Your online classes have expired" at bounding box center [777, 443] width 1146 height 887
click at [91, 163] on link "Practice Questions" at bounding box center [102, 160] width 202 height 44
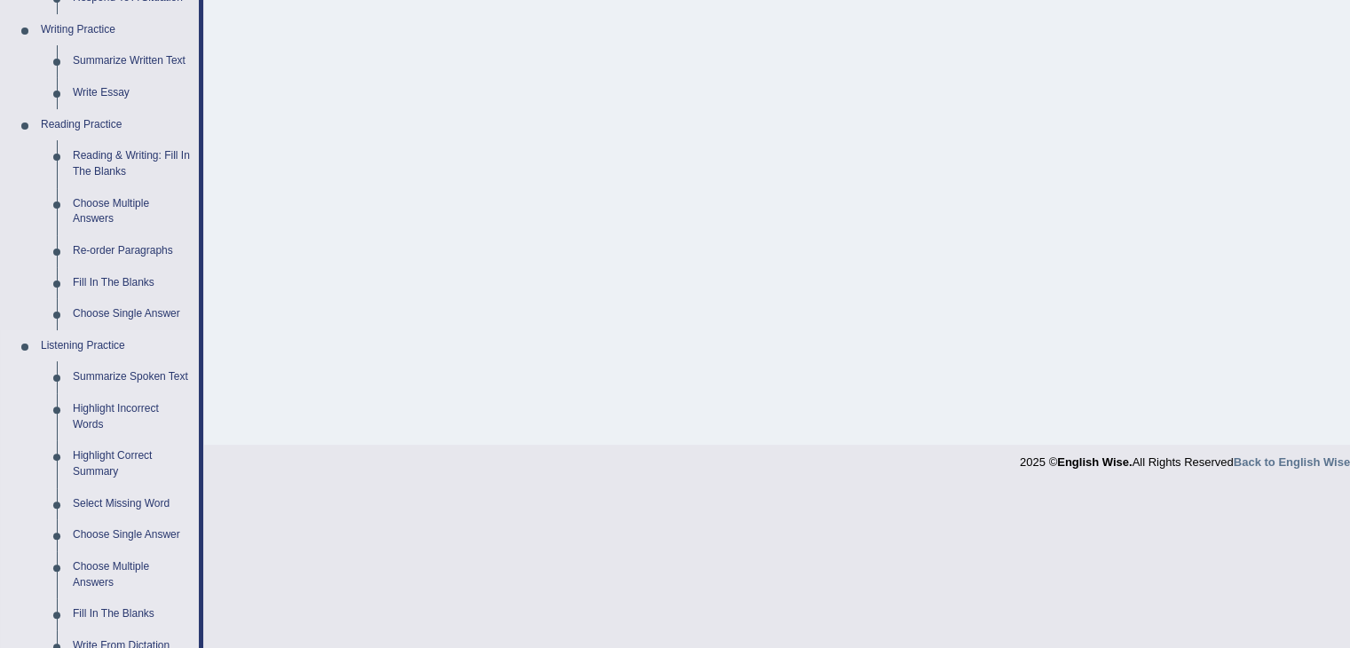
scroll to position [348, 0]
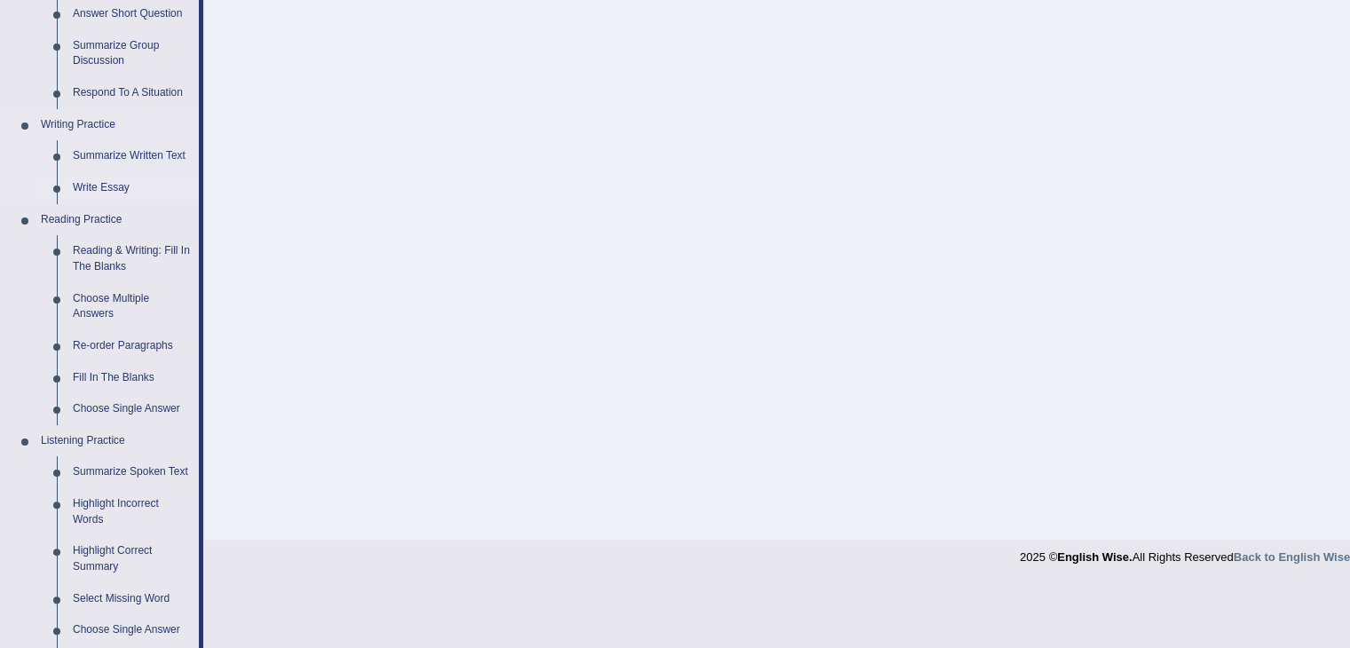
click at [108, 185] on link "Write Essay" at bounding box center [132, 188] width 134 height 32
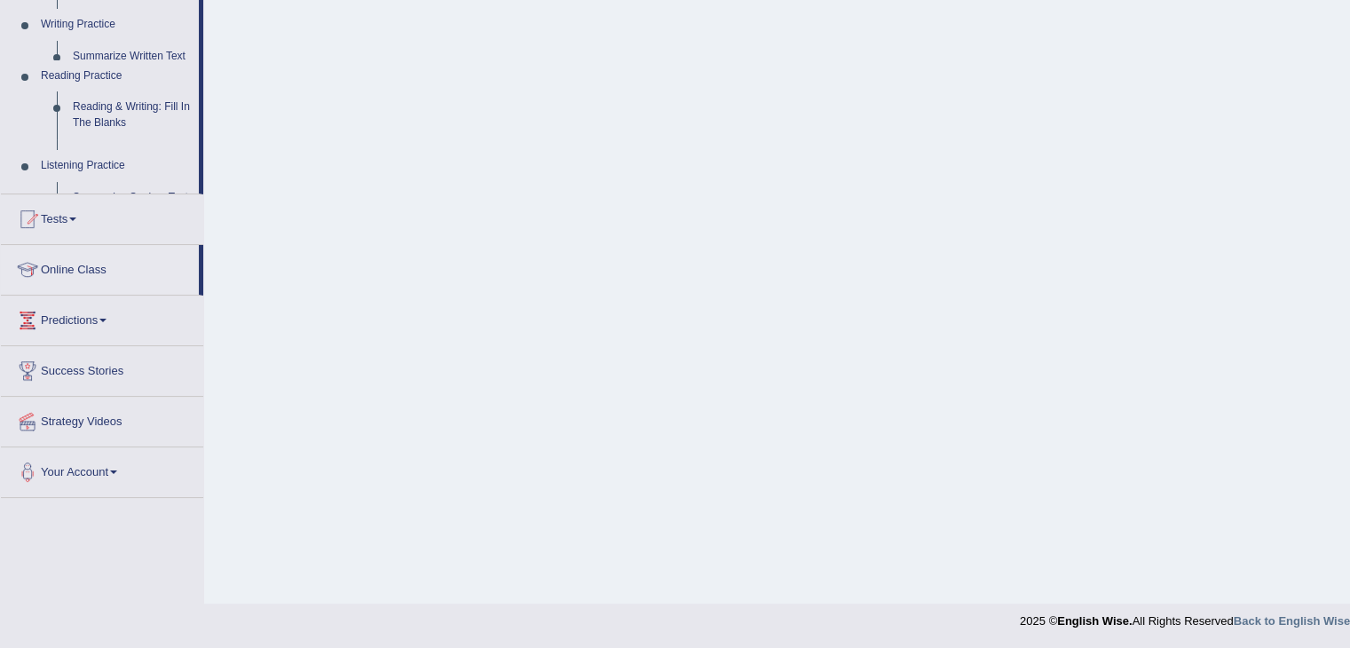
scroll to position [284, 0]
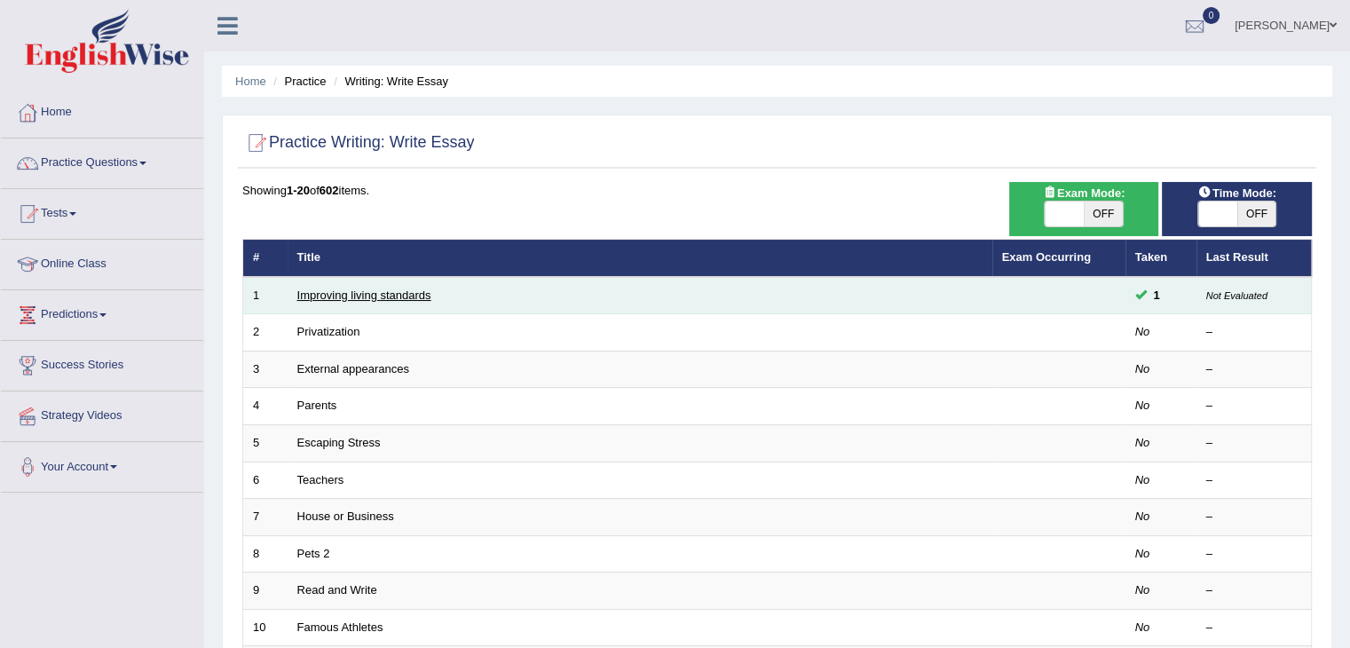
click at [376, 292] on link "Improving living standards" at bounding box center [364, 294] width 134 height 13
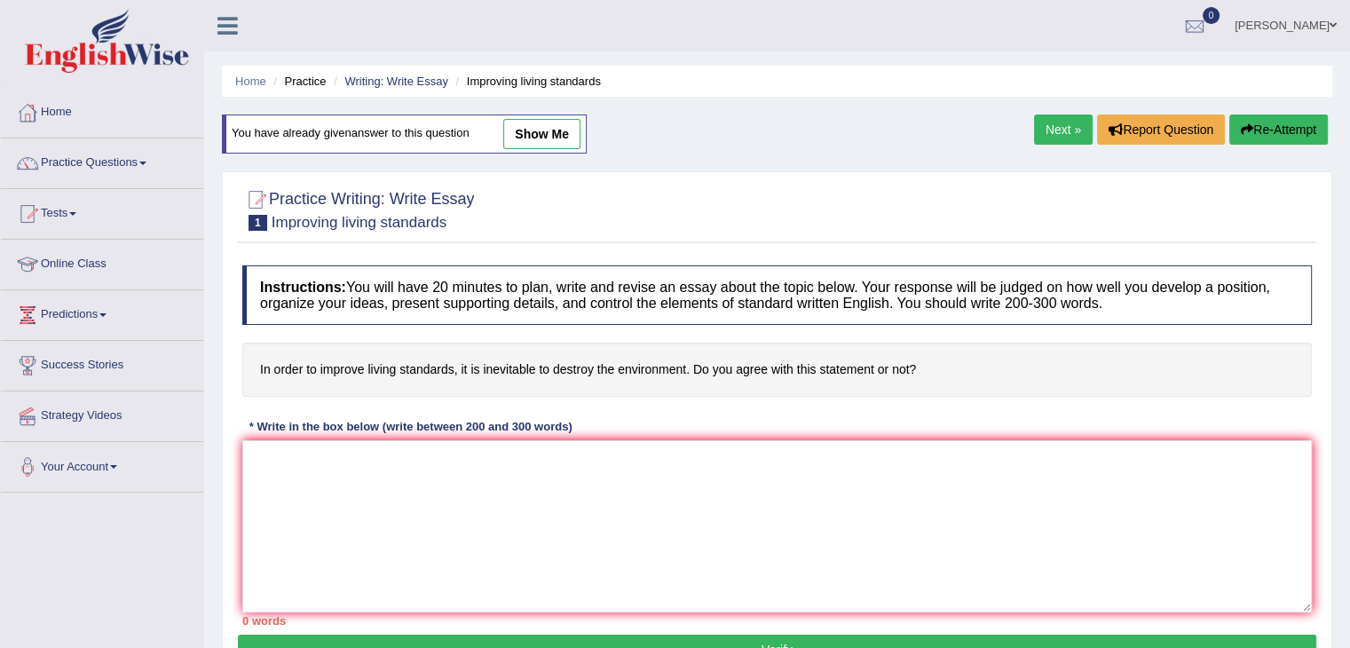
click at [554, 118] on div "You have already given answer to this question show me" at bounding box center [404, 133] width 365 height 39
click at [556, 133] on link "show me" at bounding box center [541, 134] width 77 height 30
type textarea "The increasing influence of in order to improve living standards can be destroy…"
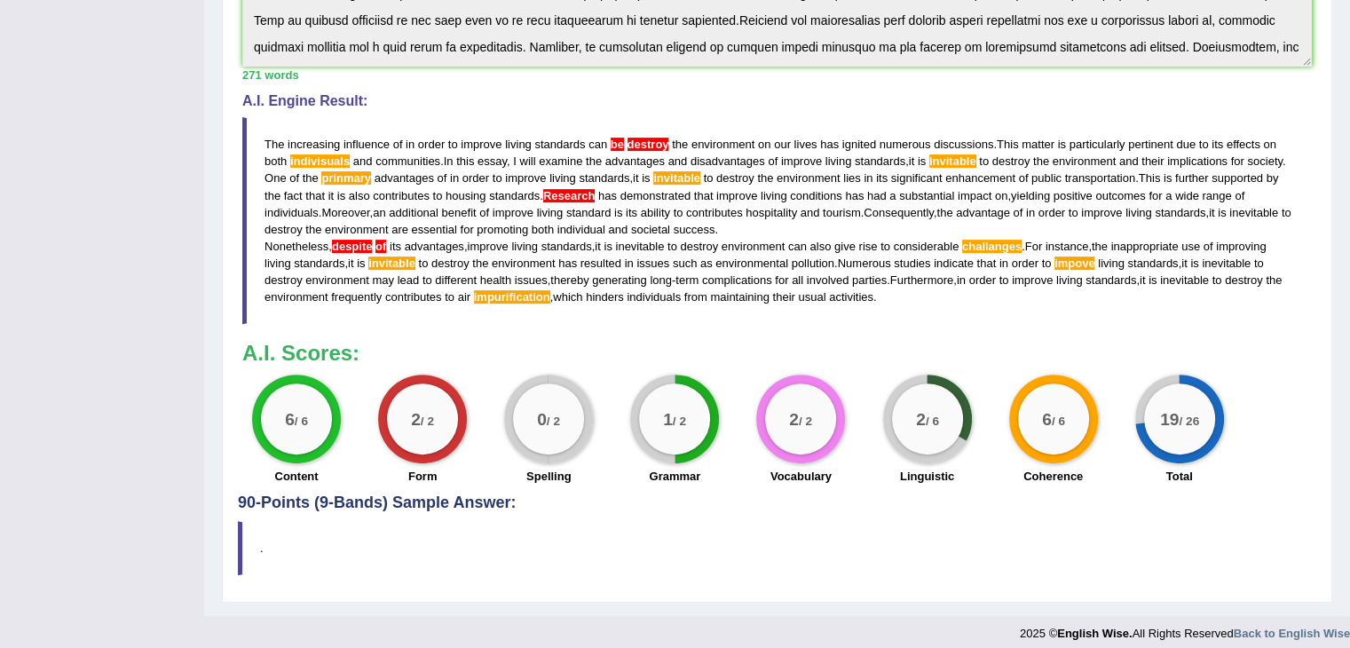
scroll to position [543, 0]
